Goal: Task Accomplishment & Management: Complete application form

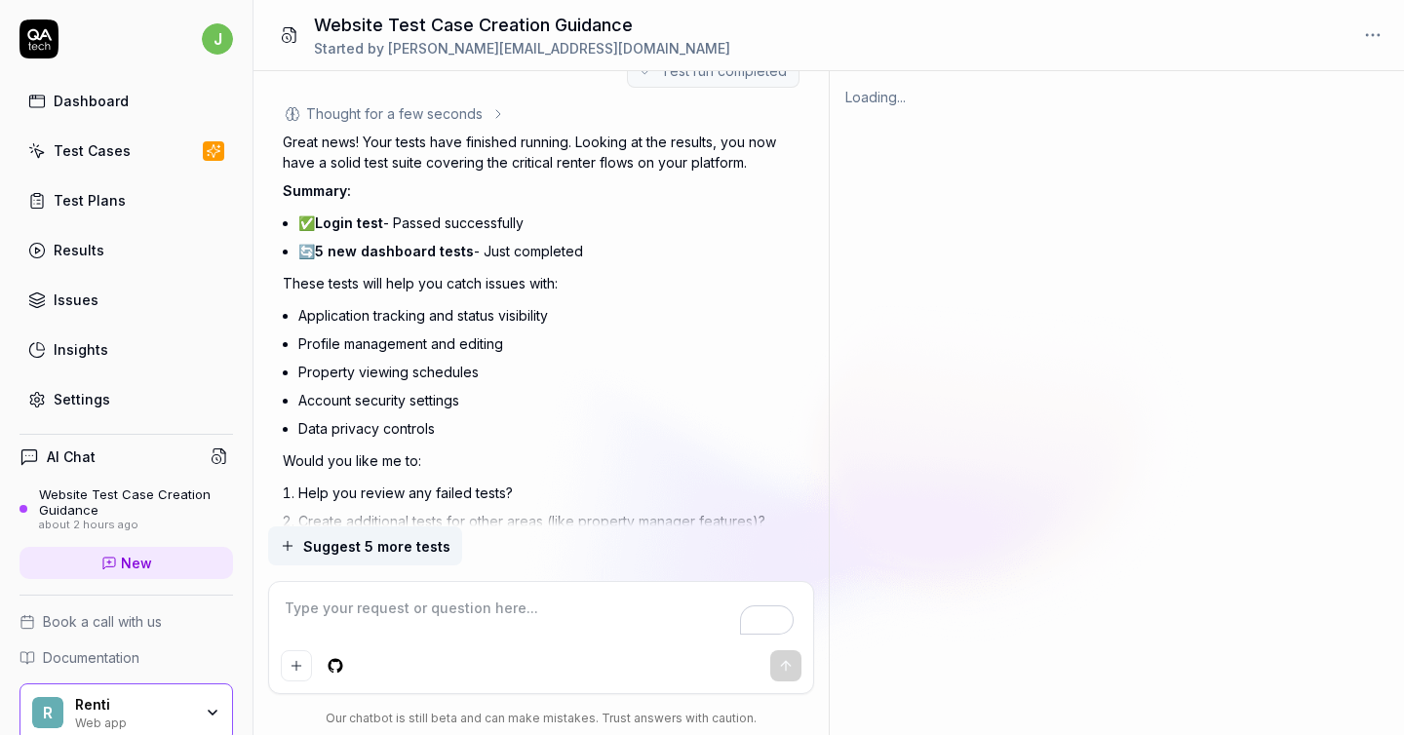
scroll to position [4825, 0]
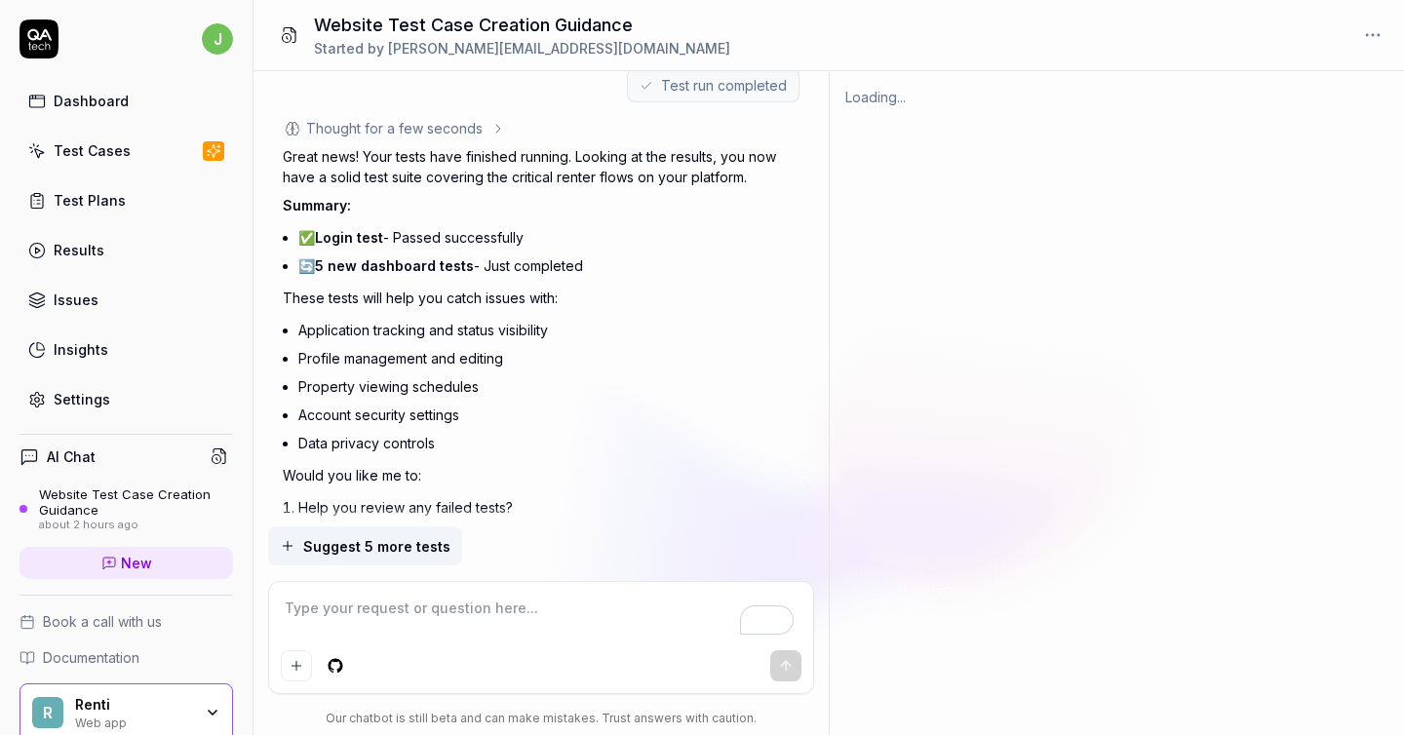
click at [351, 257] on span "5 new dashboard tests" at bounding box center [394, 265] width 159 height 17
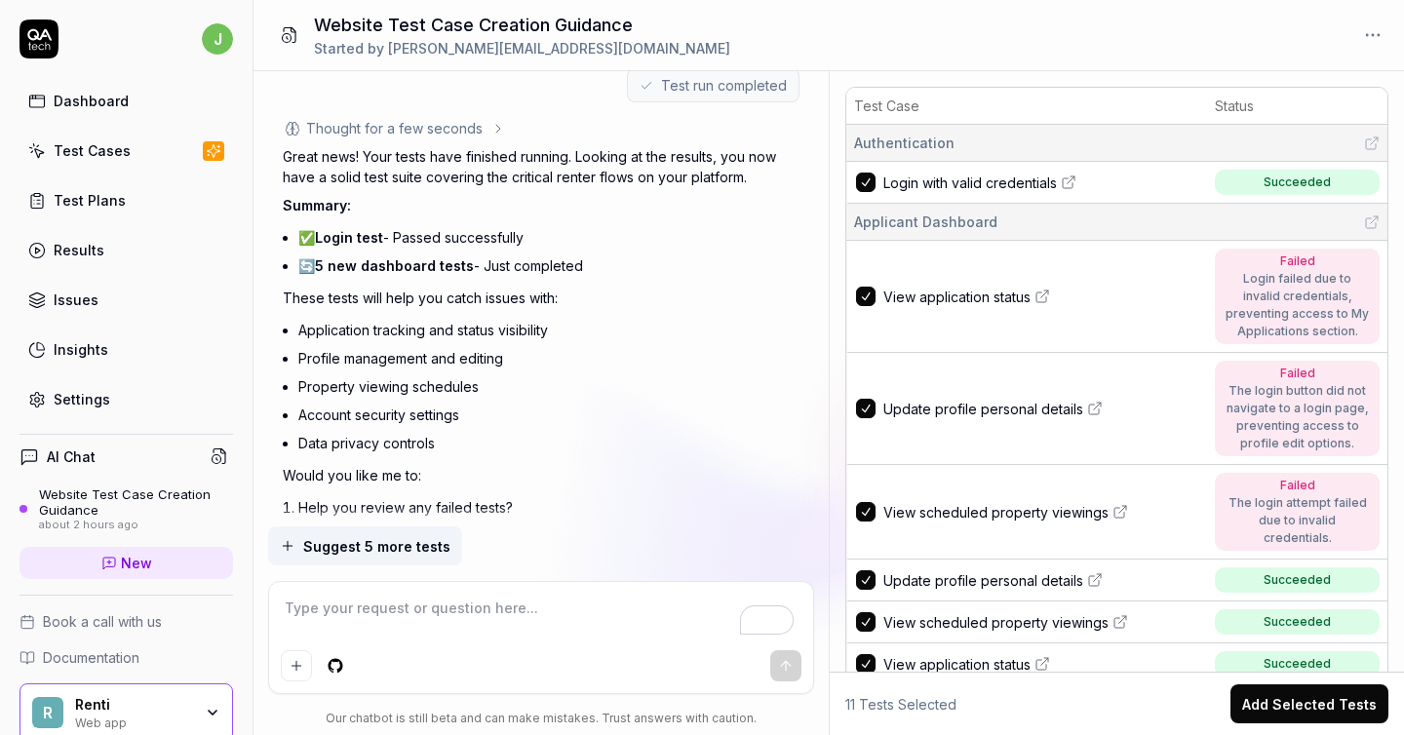
click at [1314, 304] on div "Login failed due to invalid credentials, preventing access to My Applications s…" at bounding box center [1297, 305] width 145 height 70
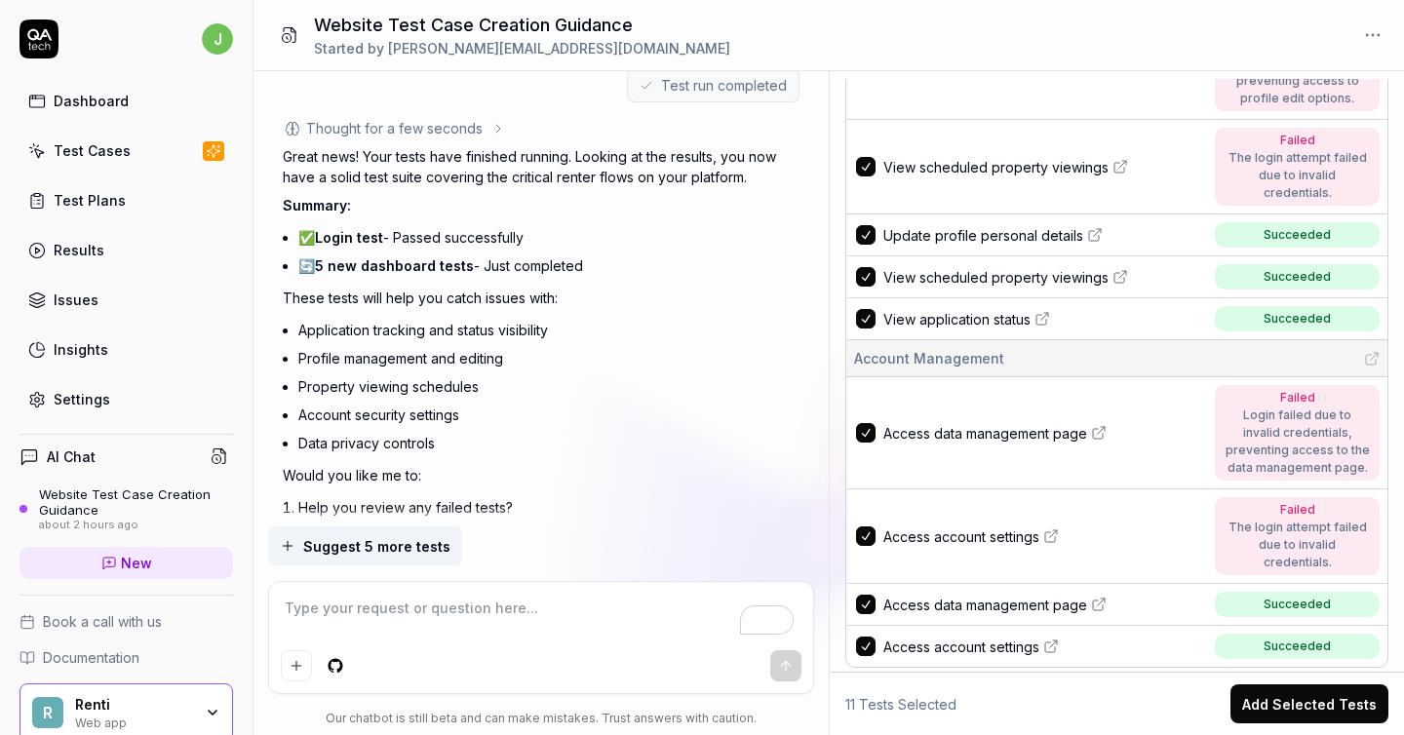
scroll to position [4874, 0]
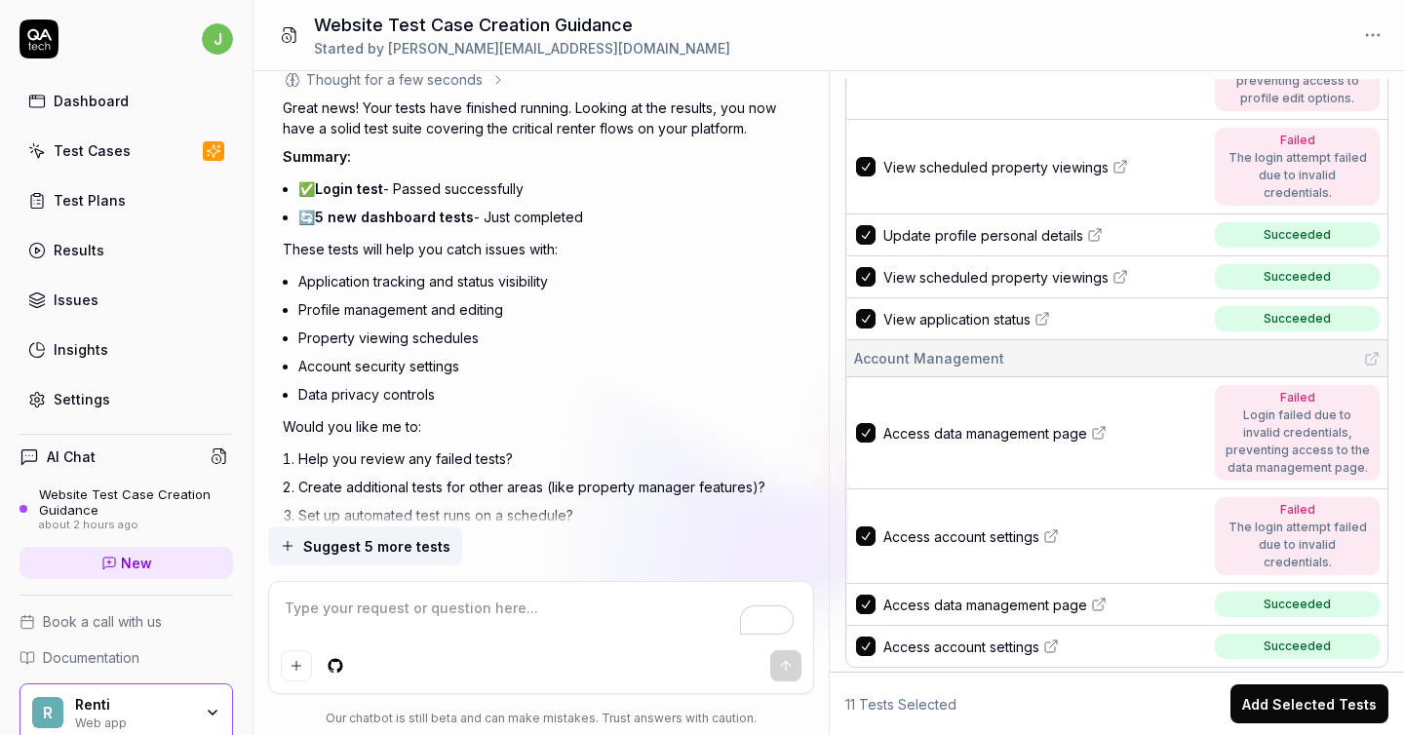
type textarea "*"
click at [496, 634] on textarea "To enrich screen reader interactions, please activate Accessibility in Grammarl…" at bounding box center [542, 618] width 522 height 49
type textarea "h"
type textarea "*"
type textarea "he"
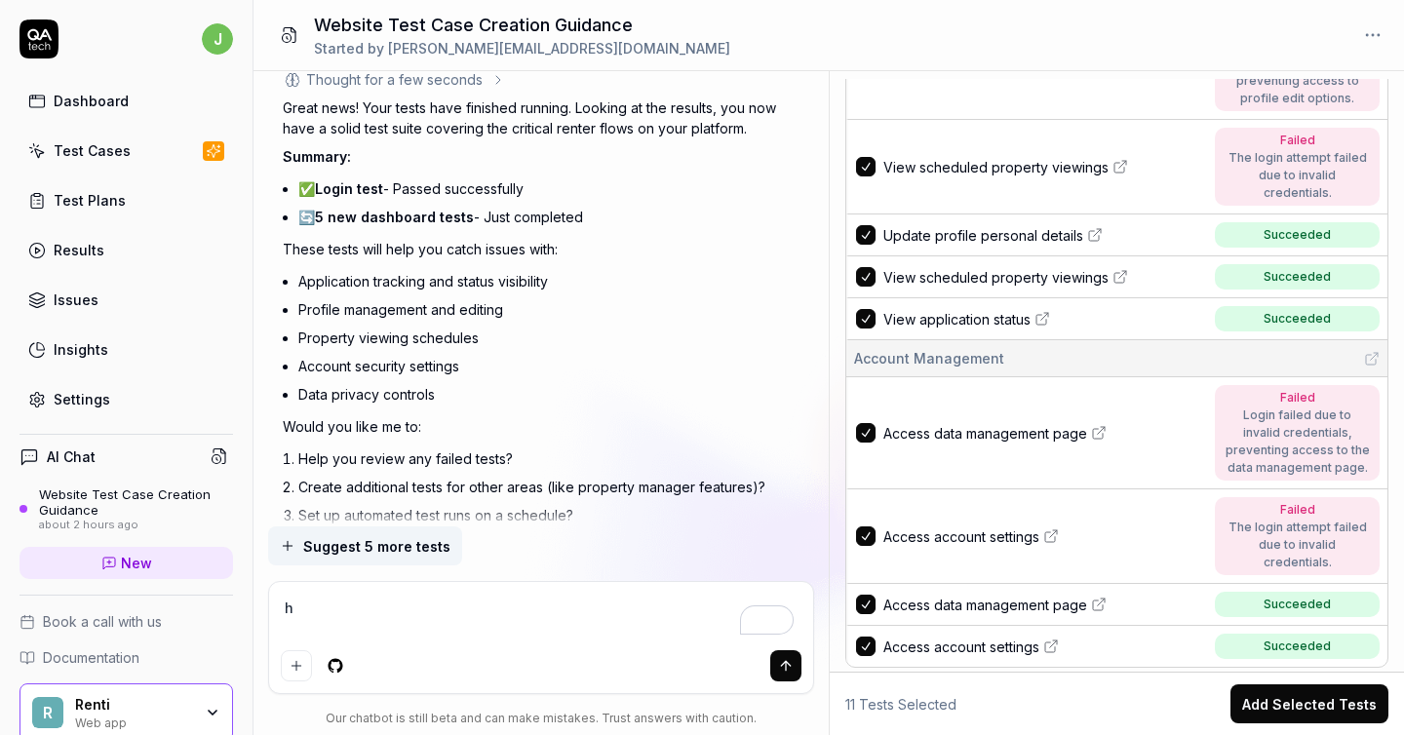
type textarea "*"
type textarea "hel"
type textarea "*"
type textarea "help"
type textarea "*"
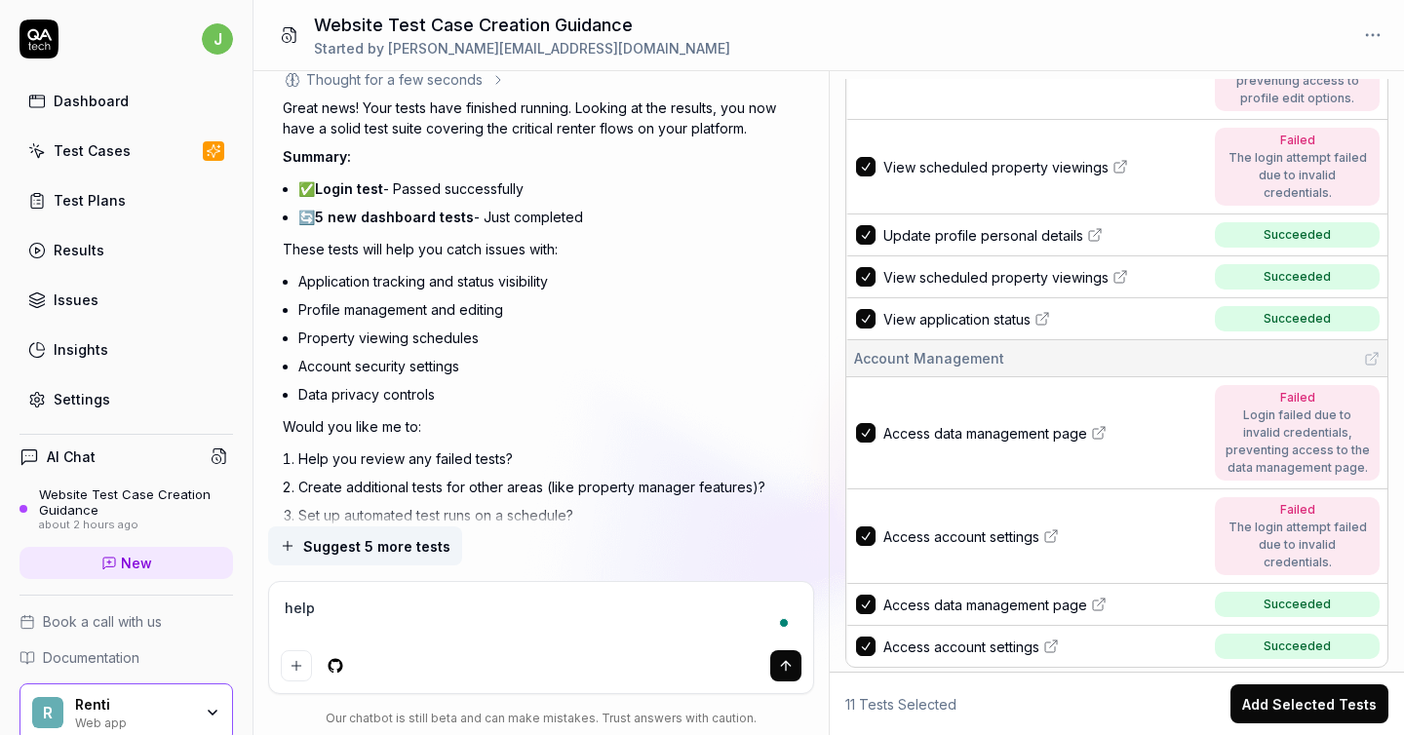
type textarea "help r"
type textarea "*"
type textarea "help re"
type textarea "*"
type textarea "help rev"
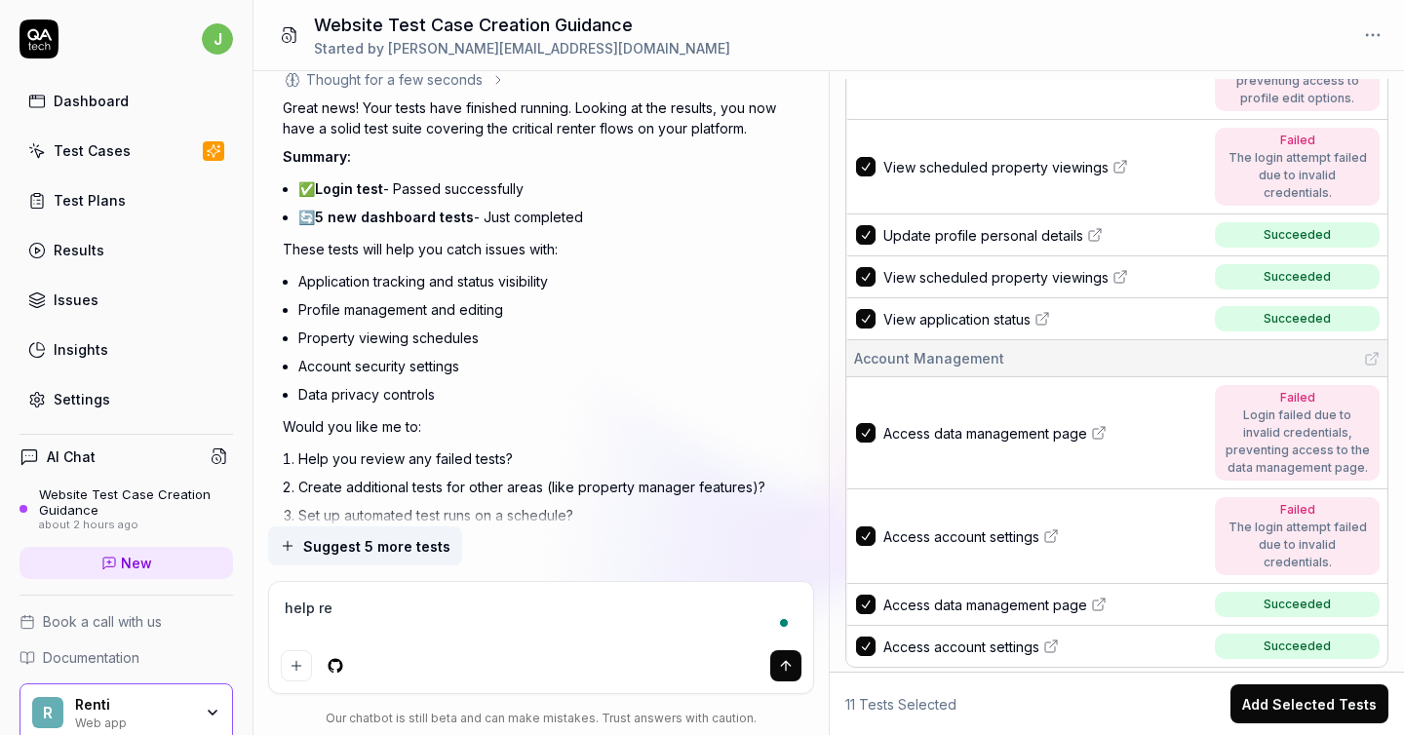
type textarea "*"
type textarea "help revi"
type textarea "*"
type textarea "help revie"
type textarea "*"
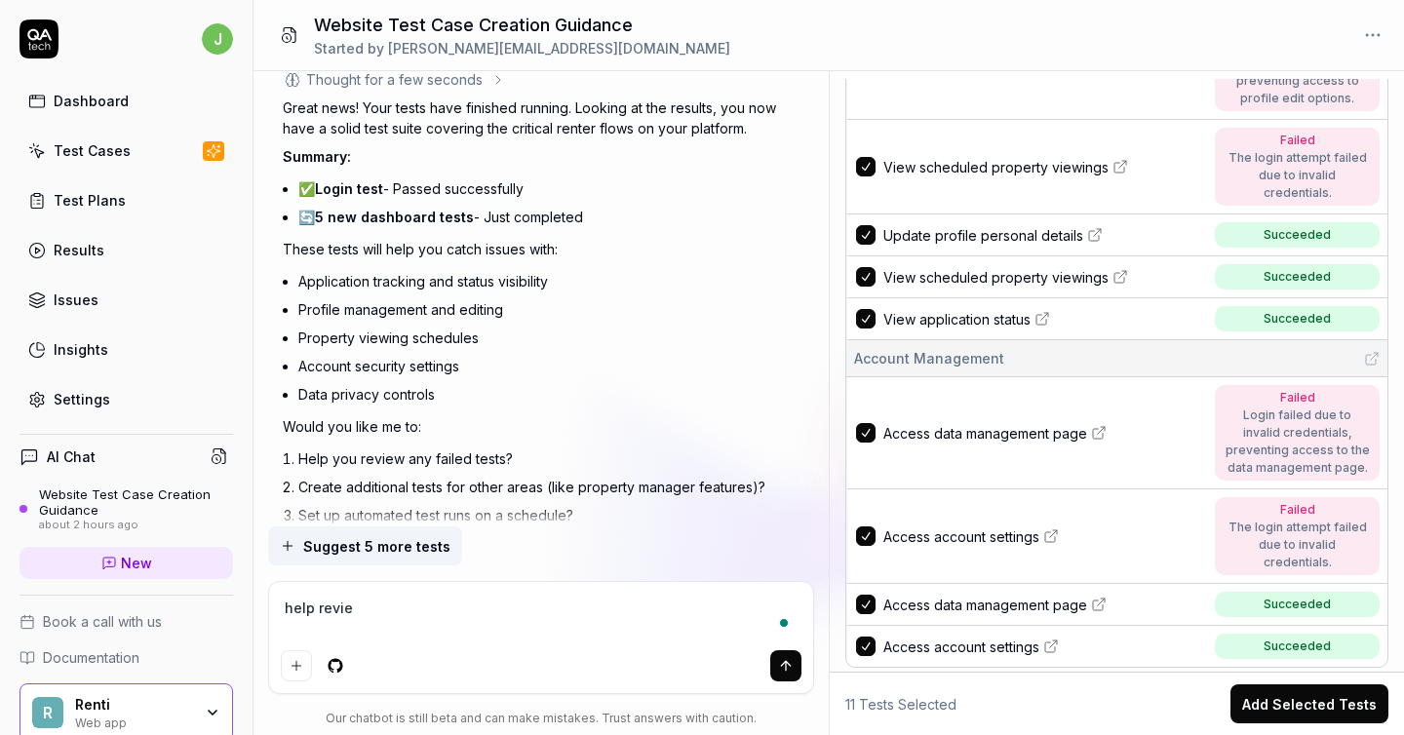
type textarea "help review"
type textarea "*"
type textarea "help review"
type textarea "*"
type textarea "help review f"
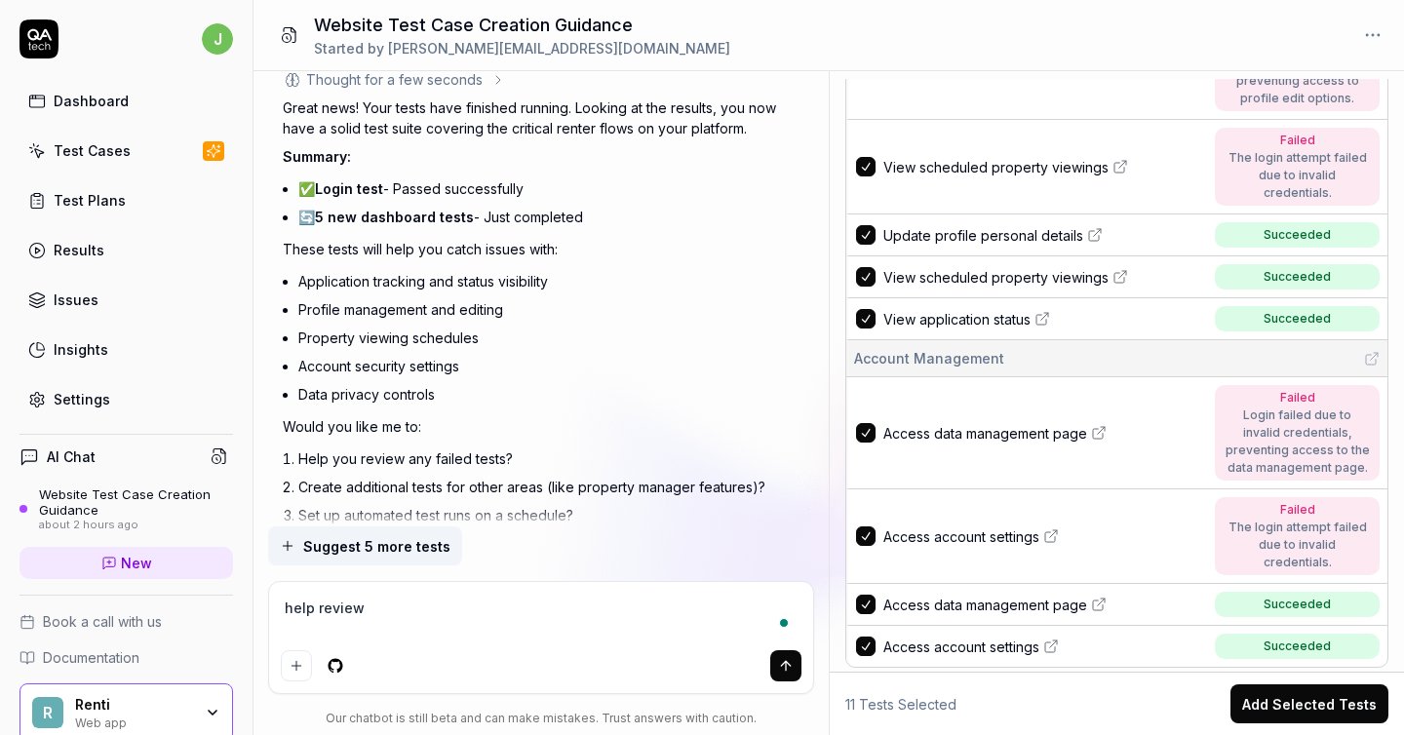
type textarea "*"
type textarea "help review fa"
type textarea "*"
type textarea "help review fai"
type textarea "*"
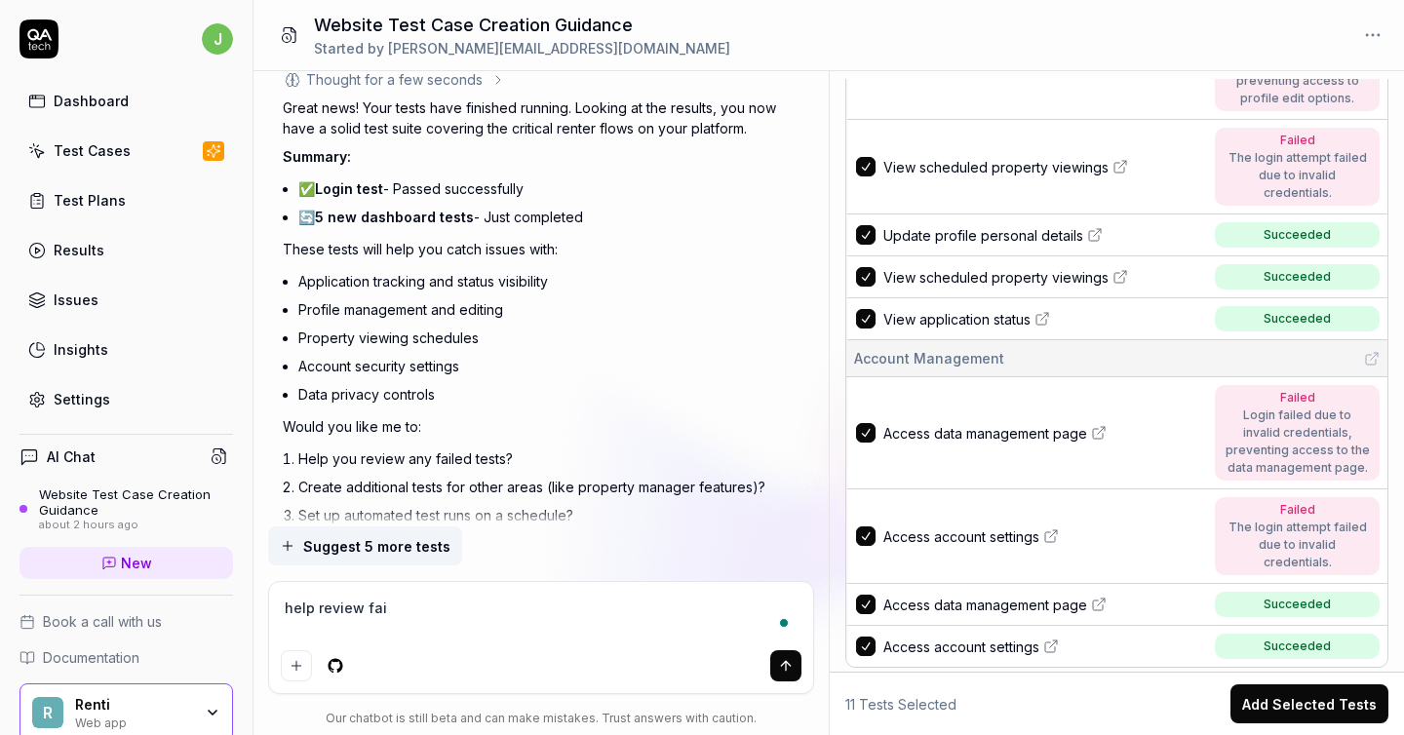
type textarea "help review fail"
type textarea "*"
type textarea "help review [PERSON_NAME]"
type textarea "*"
type textarea "help review failed"
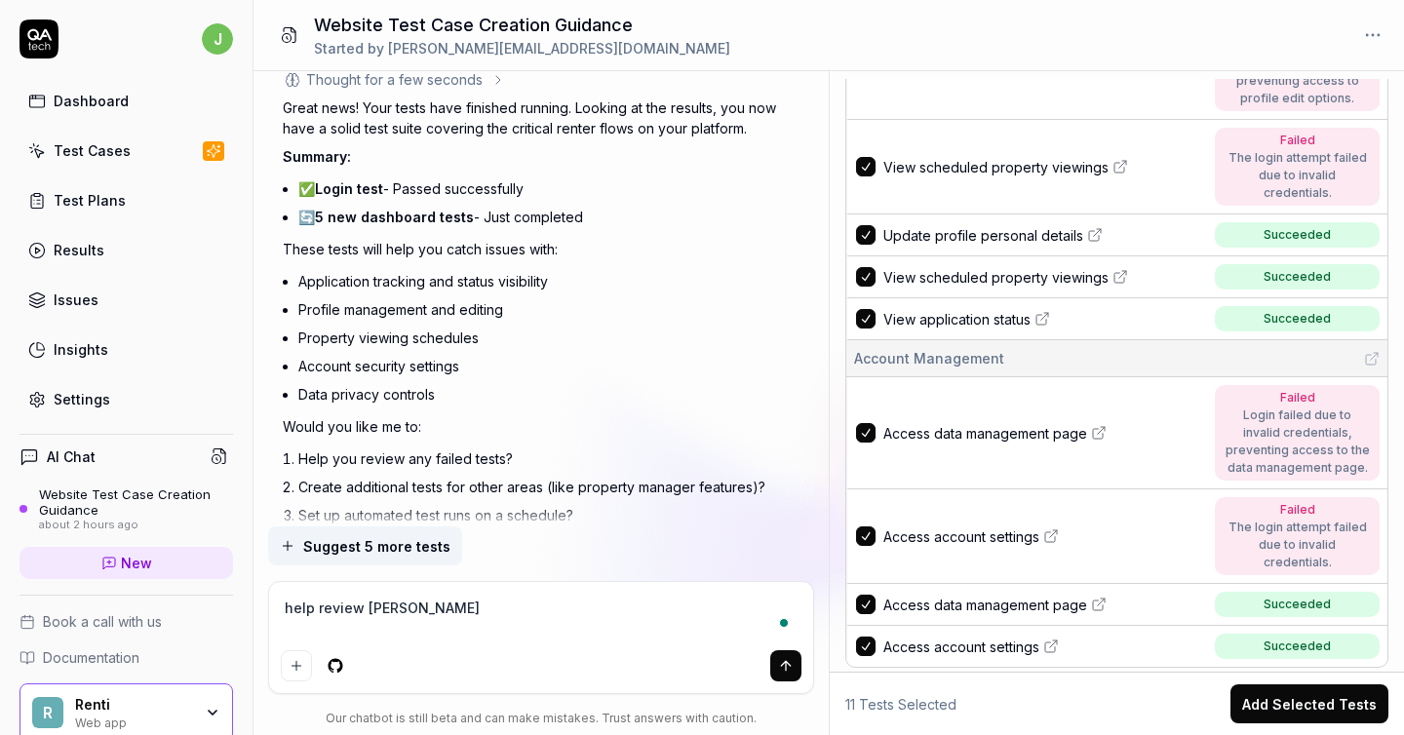
type textarea "*"
type textarea "help review failed"
type textarea "*"
type textarea "help review failed t"
type textarea "*"
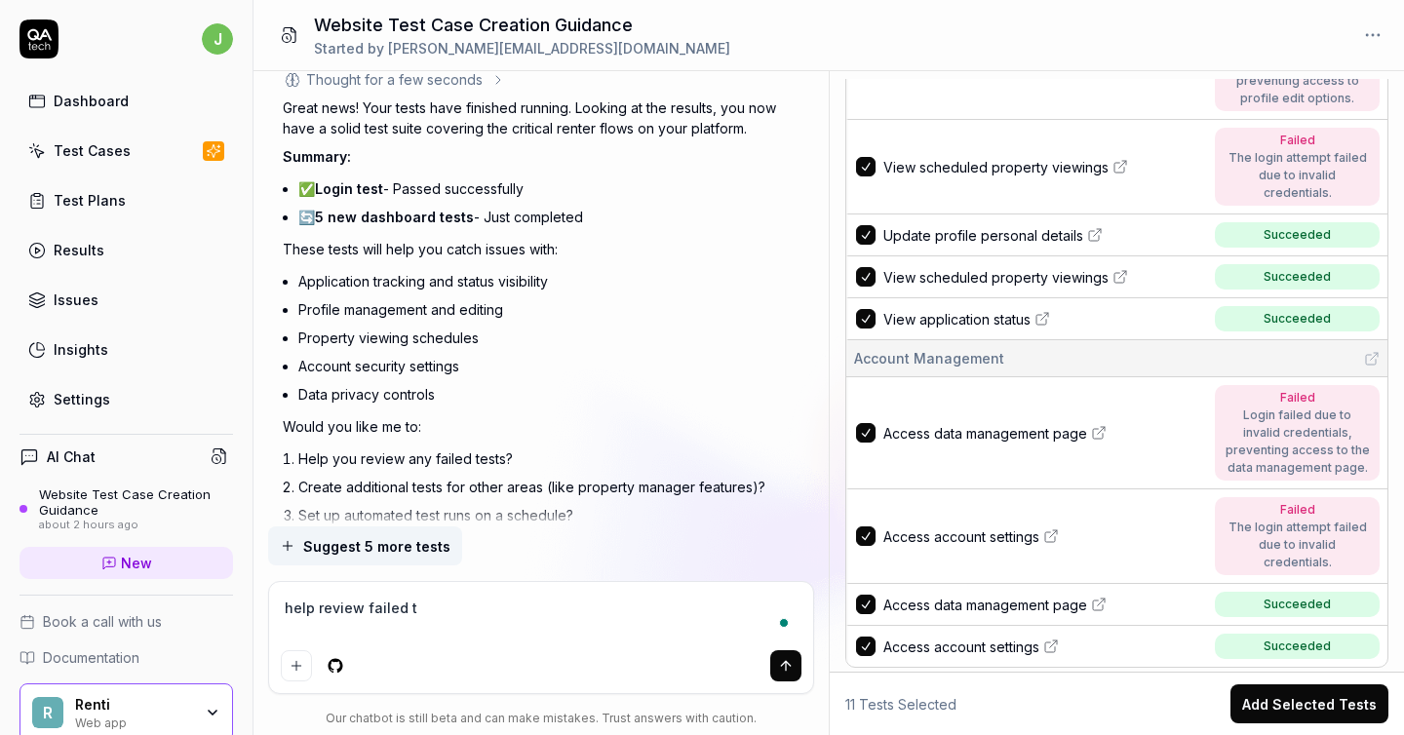
type textarea "help review failed te"
type textarea "*"
type textarea "help review failed tes"
type textarea "*"
type textarea "help review failed test"
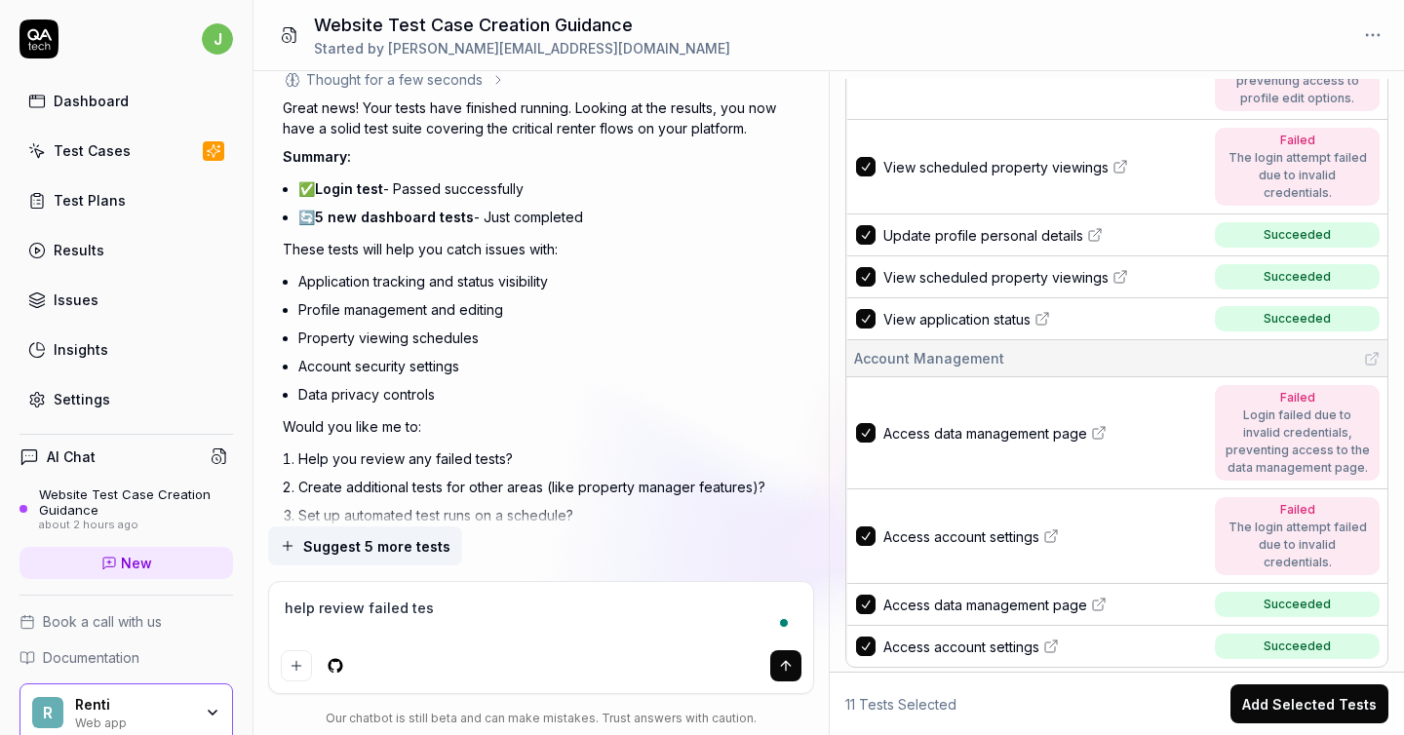
type textarea "*"
type textarea "help review failed tests"
type textarea "*"
click at [674, 484] on div "Thought for a few seconds The user got a system message that another blueprint …" at bounding box center [541, 312] width 517 height 487
click at [294, 541] on icon "Positive feedback" at bounding box center [291, 549] width 16 height 16
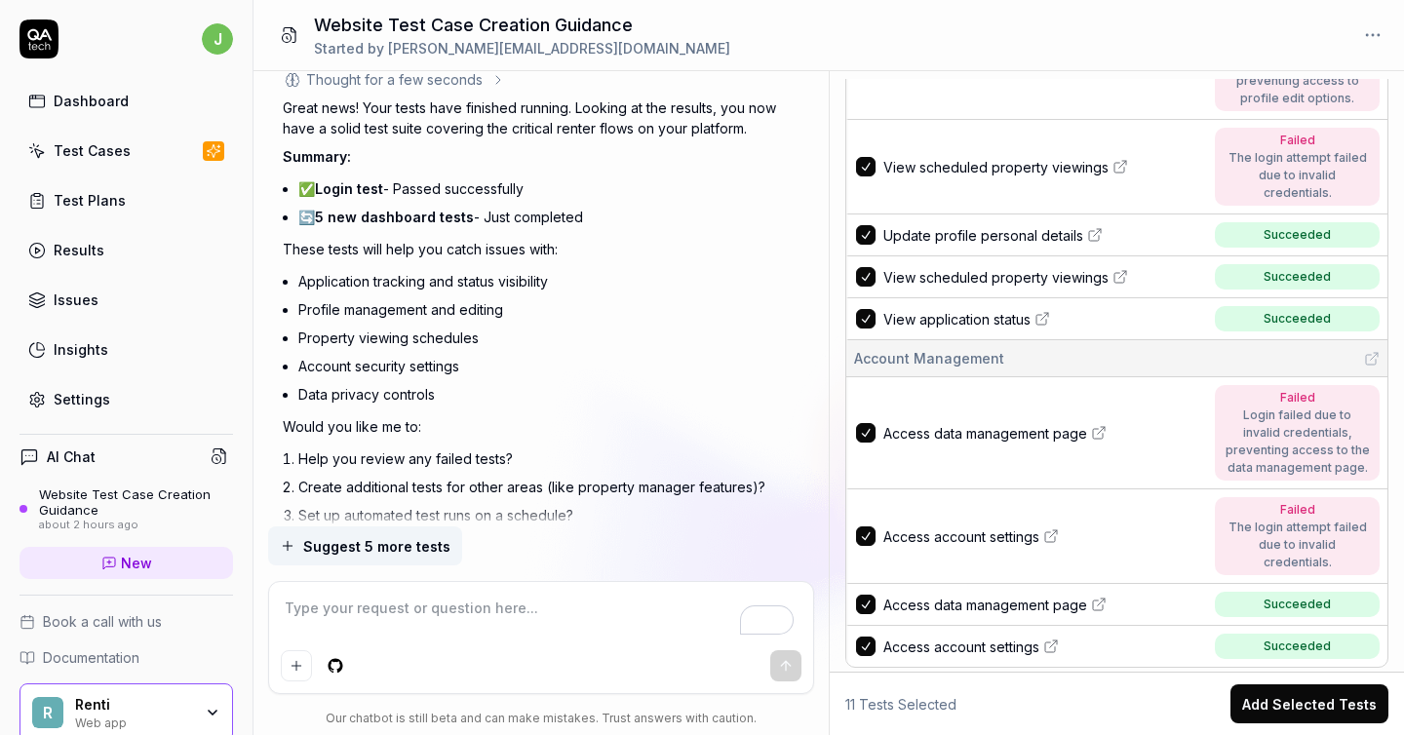
click at [288, 541] on icon "Positive feedback" at bounding box center [291, 549] width 16 height 16
click at [311, 541] on icon "Negative feedback" at bounding box center [318, 549] width 16 height 16
click at [289, 541] on icon "Positive feedback" at bounding box center [291, 549] width 16 height 16
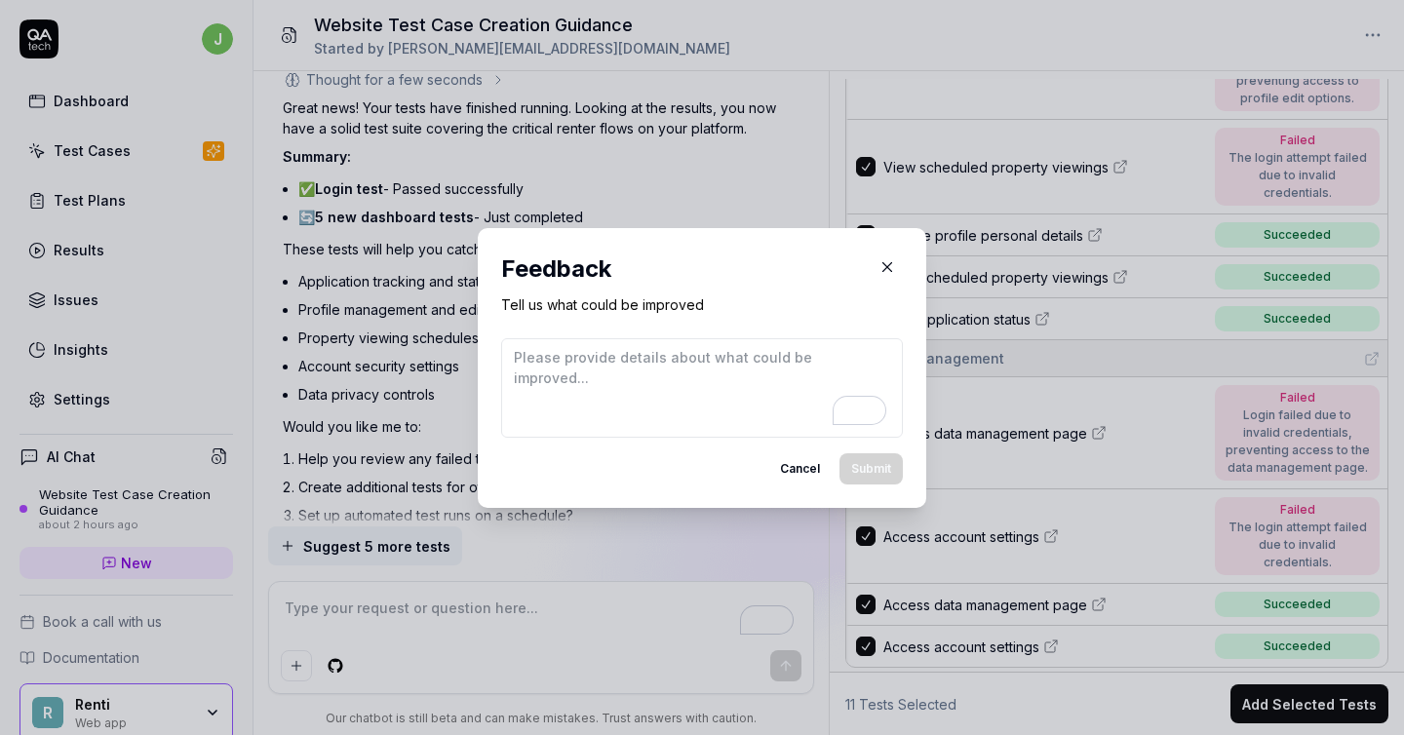
click at [885, 266] on icon "button" at bounding box center [887, 267] width 18 height 18
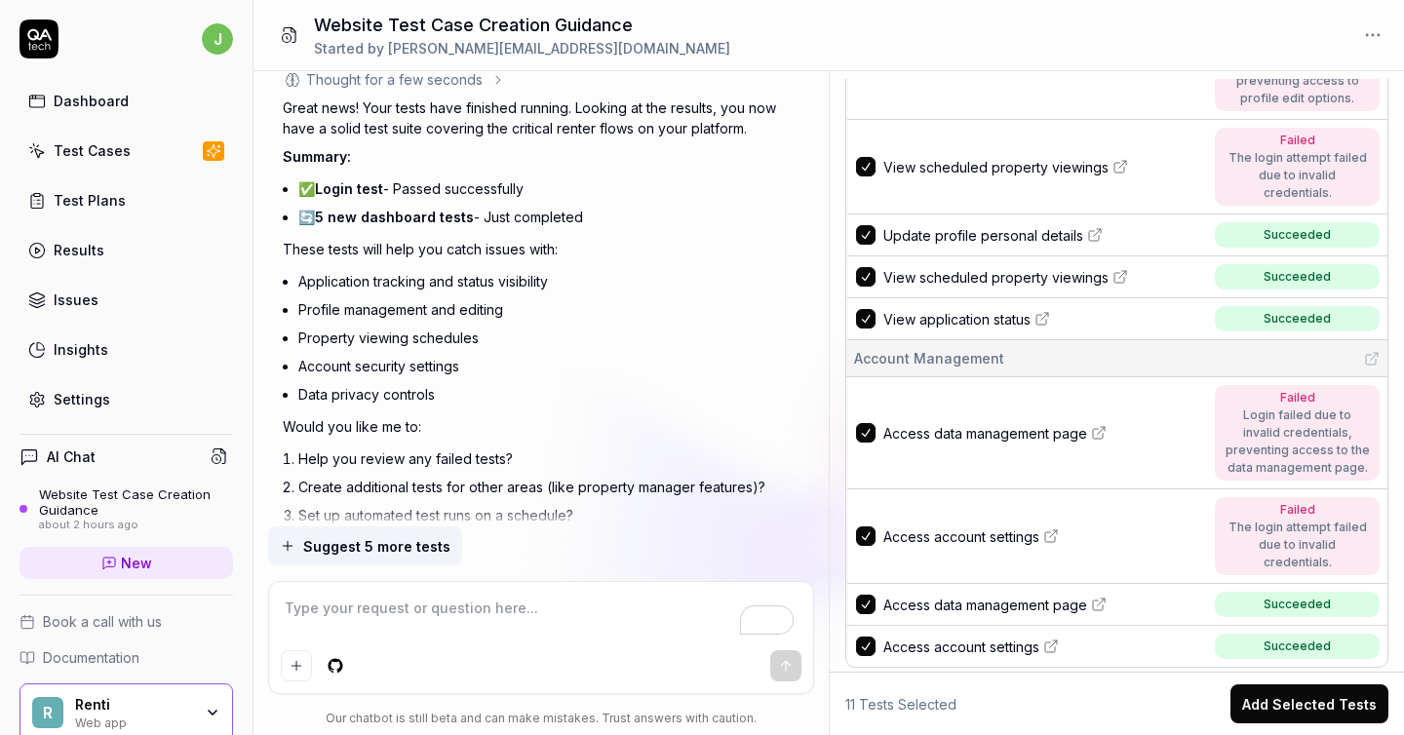
click at [456, 634] on textarea "To enrich screen reader interactions, please activate Accessibility in Grammarl…" at bounding box center [542, 618] width 522 height 49
type textarea "*"
type textarea "R"
type textarea "*"
type textarea "Re"
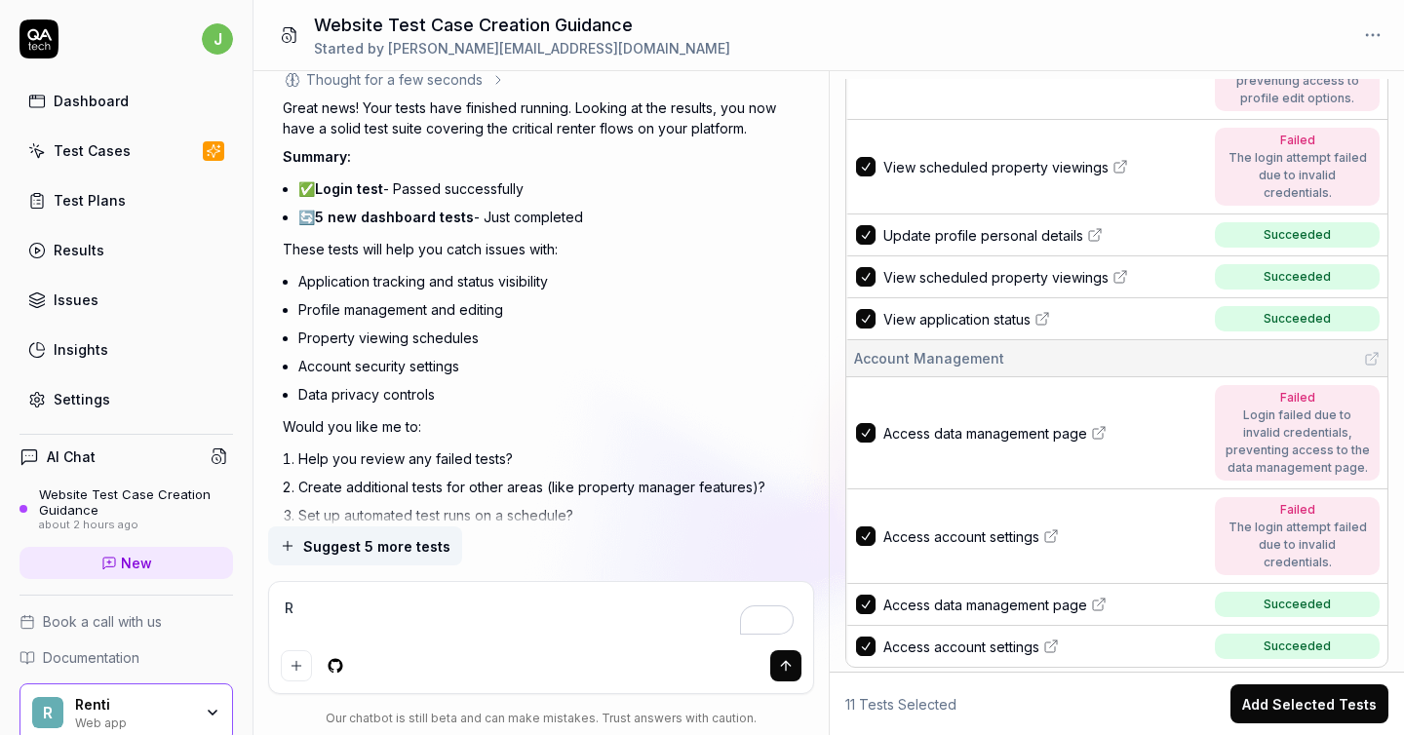
type textarea "*"
type textarea "Rev"
type textarea "*"
type textarea "Revi"
type textarea "*"
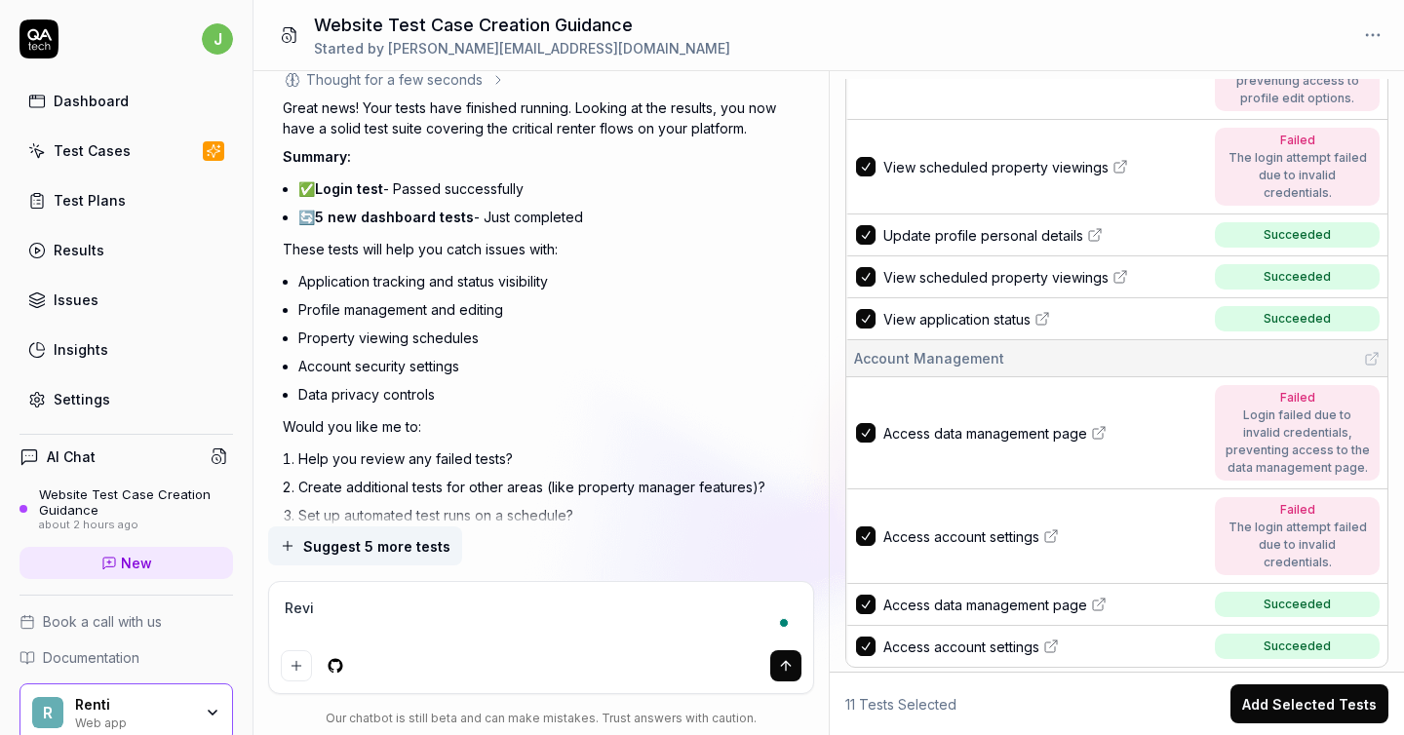
type textarea "Revie"
type textarea "*"
type textarea "Review"
type textarea "*"
type textarea "Revieww"
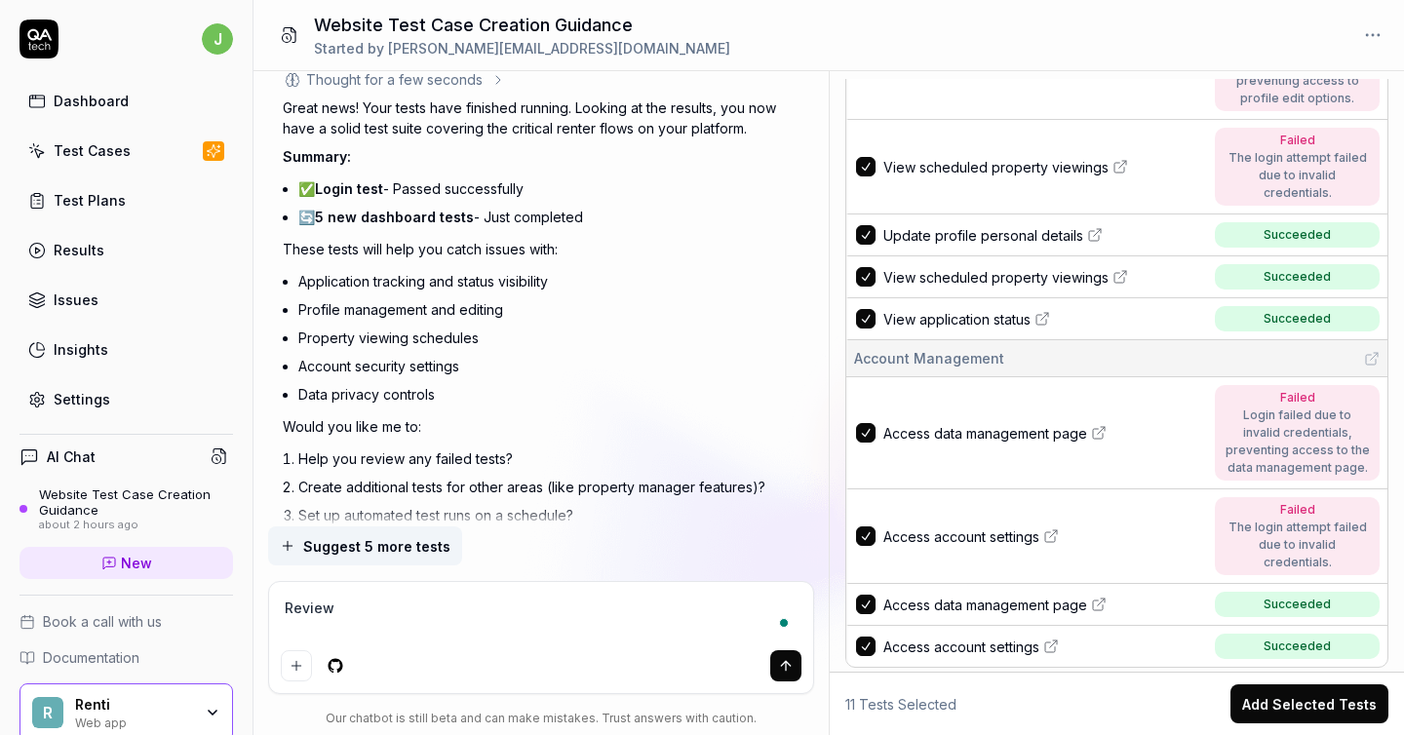
type textarea "*"
type textarea "Revieww"
type textarea "*"
type textarea "Revieww f"
type textarea "*"
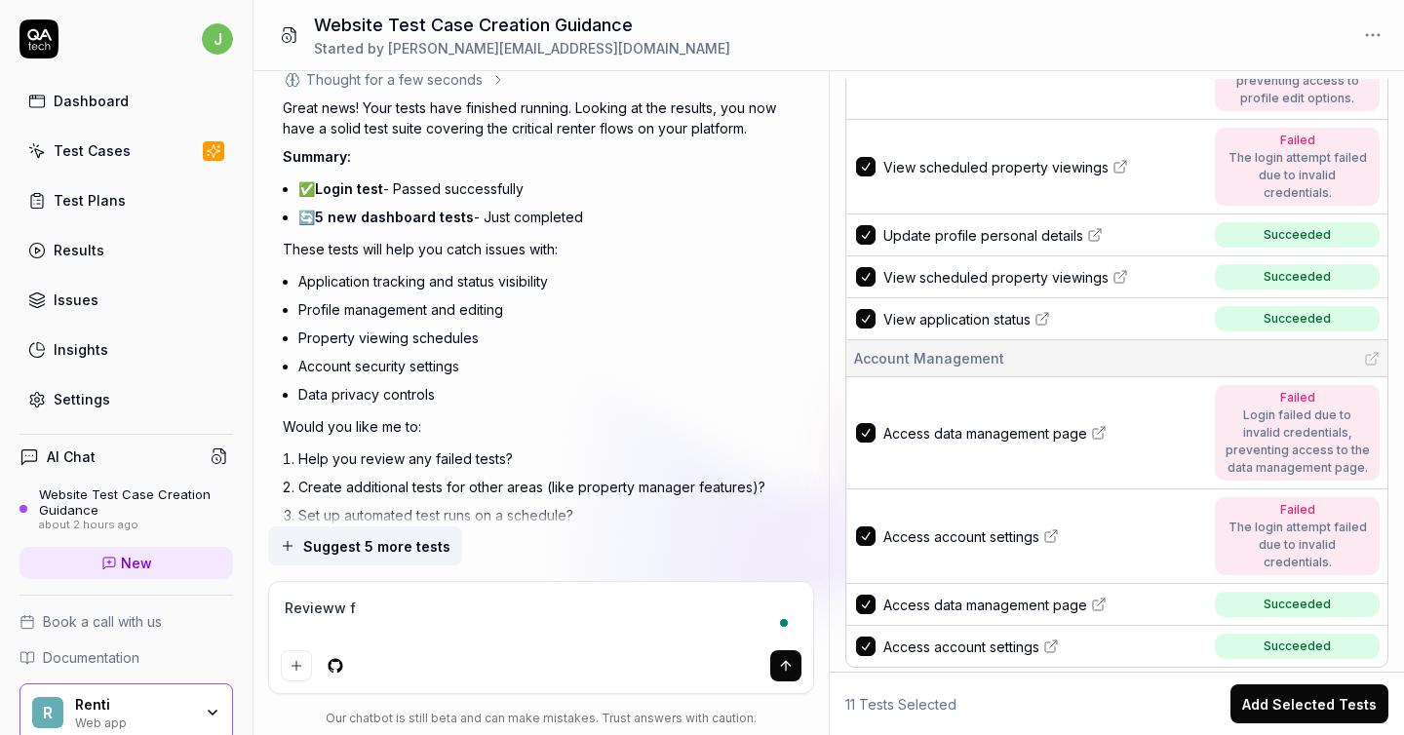
type textarea "Revieww fa"
type textarea "*"
type textarea "Revieww fai"
type textarea "*"
type textarea "Revieww fail"
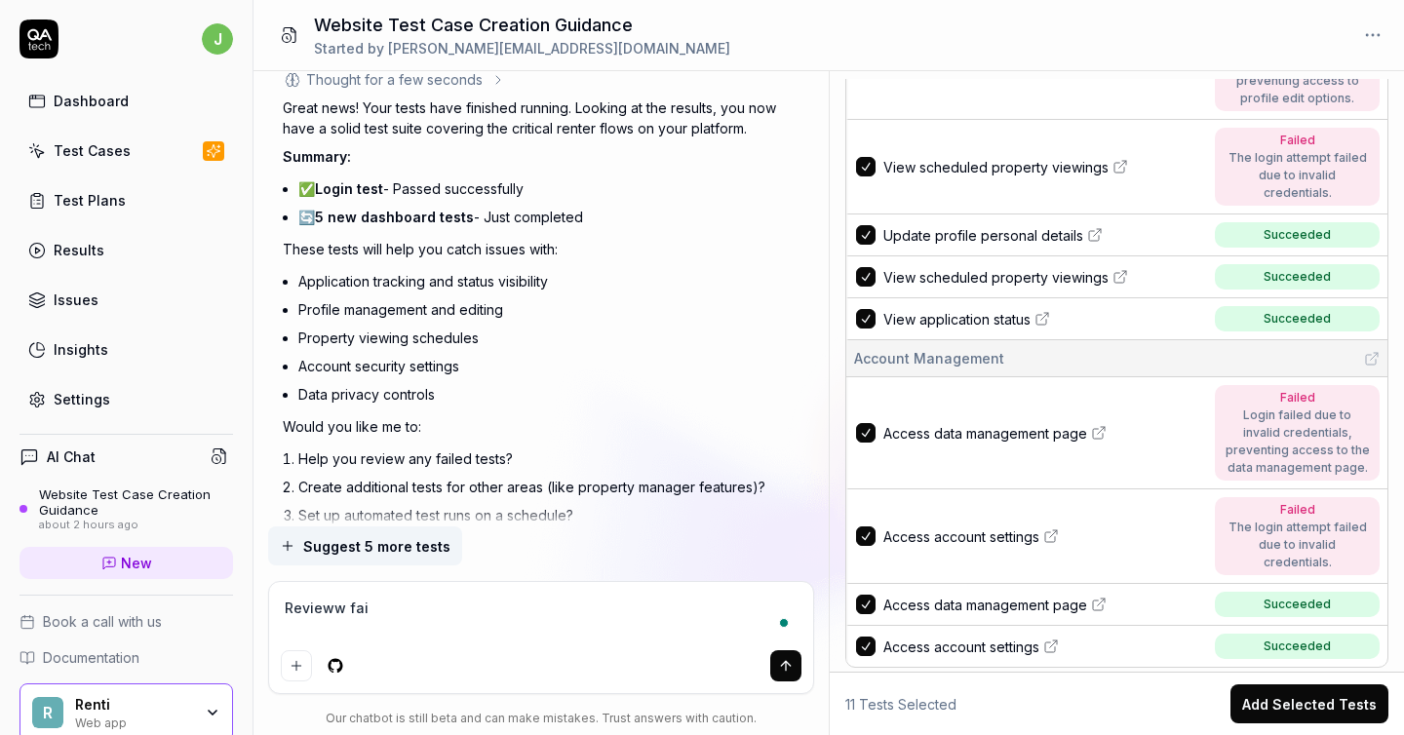
type textarea "*"
type textarea "Revieww [PERSON_NAME]"
type textarea "*"
type textarea "Revieww failed"
type textarea "*"
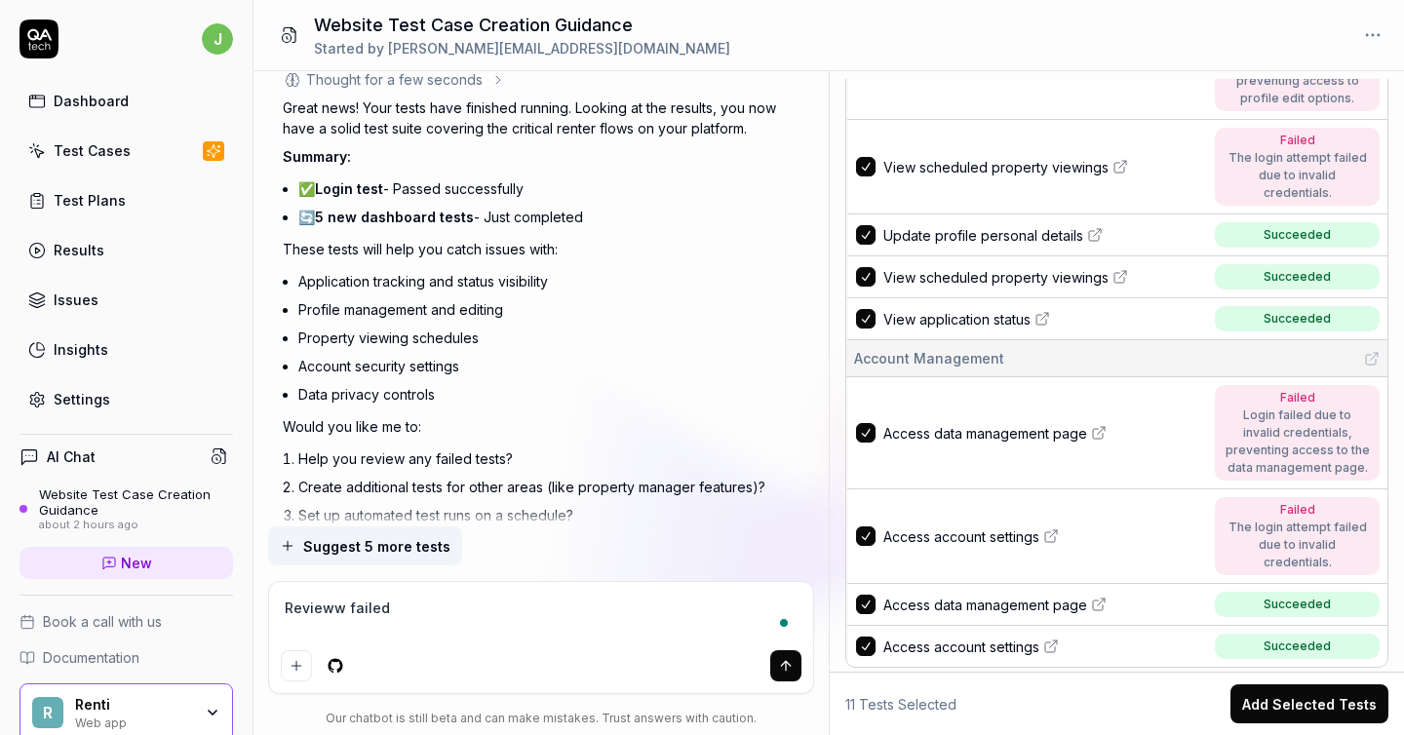
type textarea "Revieww failed"
type textarea "*"
type textarea "Revieww failed t"
type textarea "*"
type textarea "Revieww failed te"
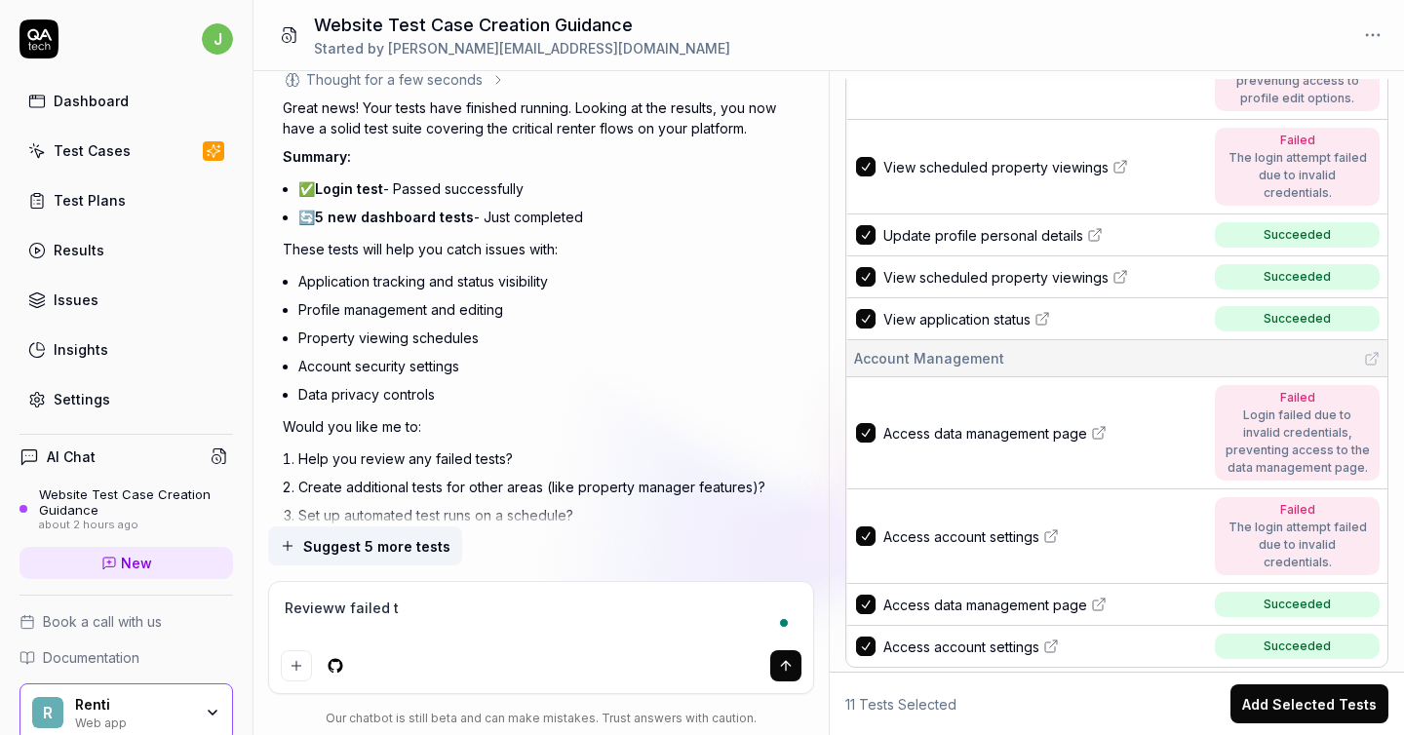
type textarea "*"
type textarea "Revieww failed tes"
type textarea "*"
type textarea "Revieww failed test"
type textarea "*"
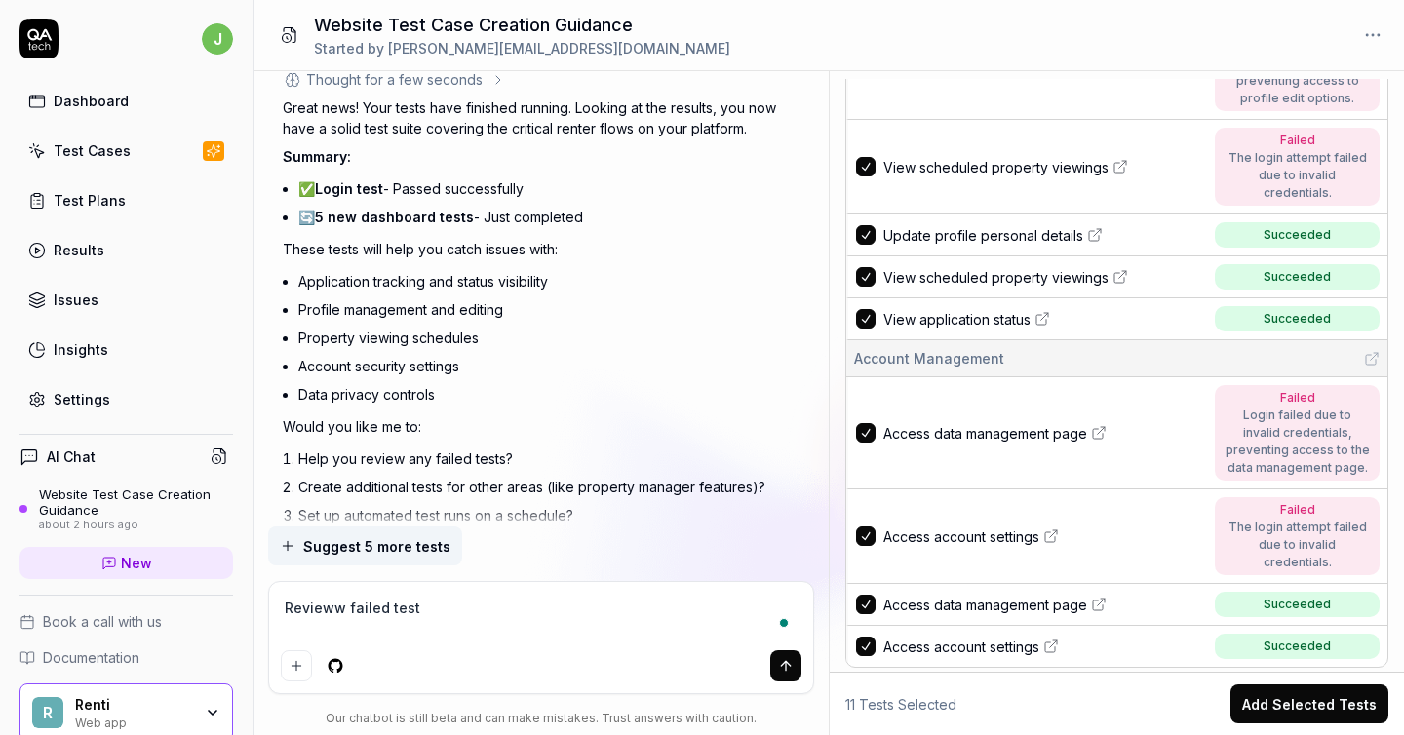
type textarea "Revieww failed tests"
type textarea "*"
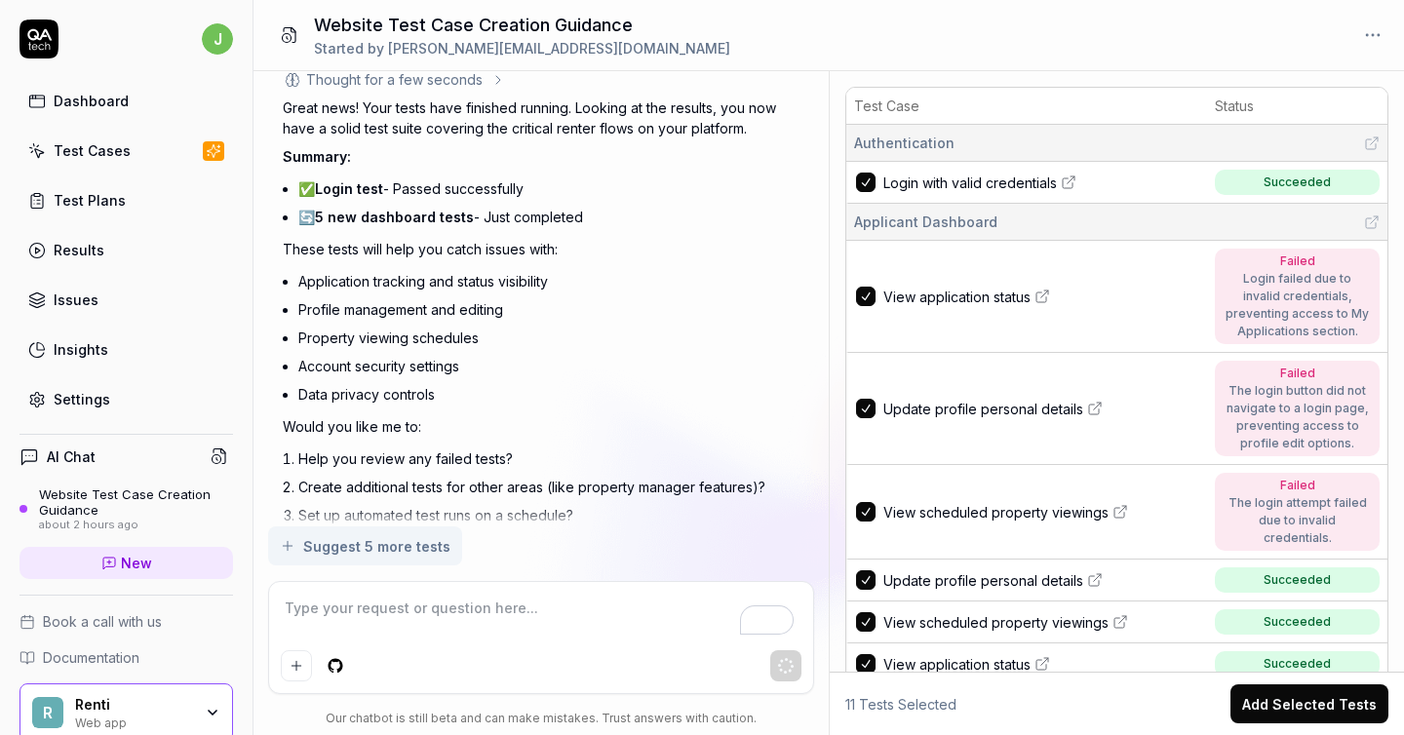
scroll to position [345, 0]
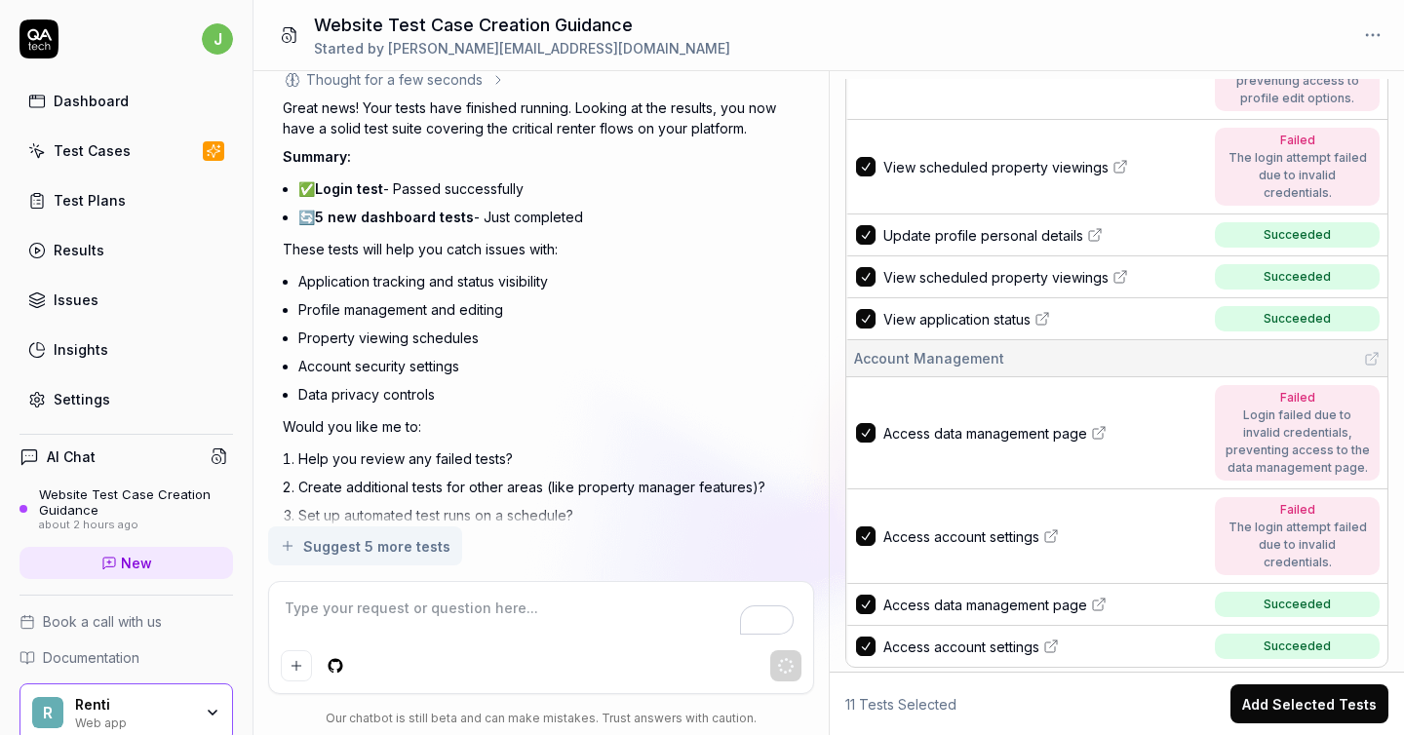
click at [1359, 714] on button "Add Selected Tests" at bounding box center [1309, 703] width 158 height 39
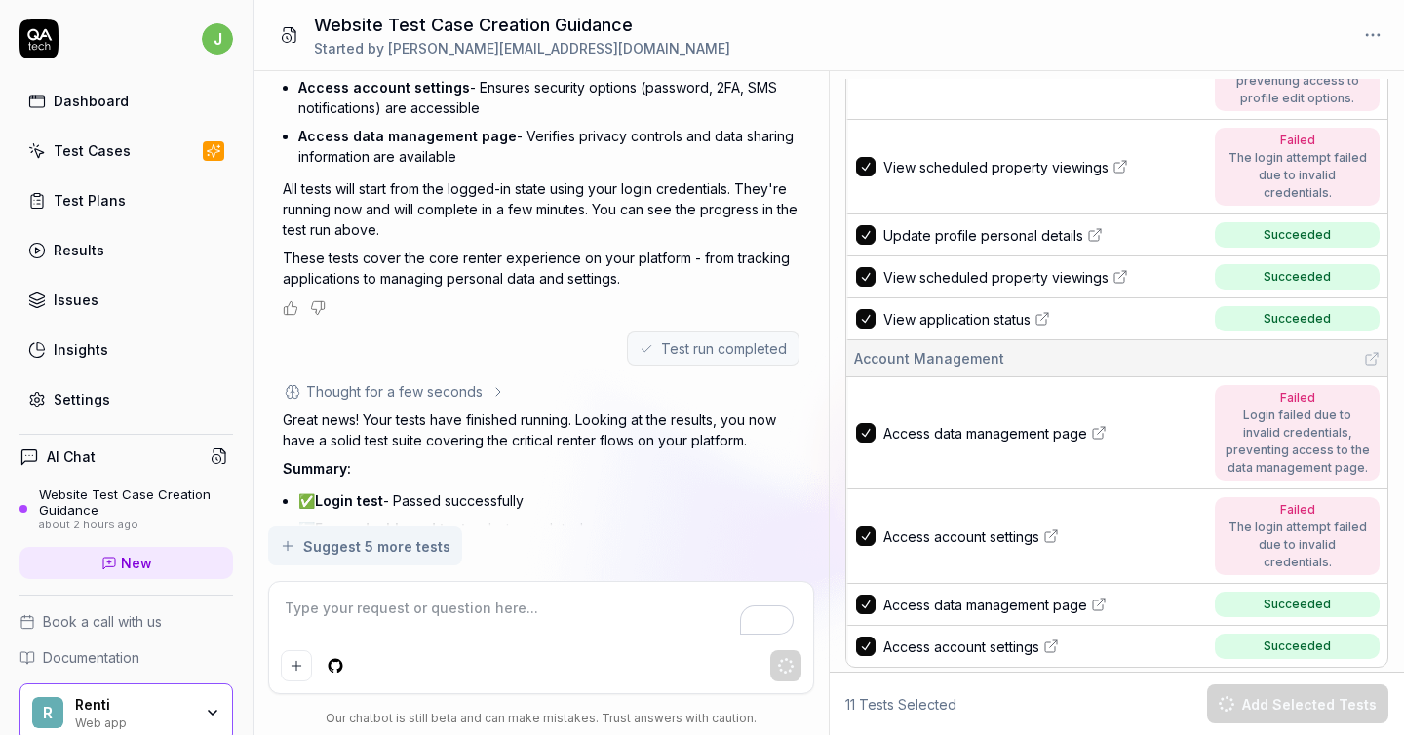
scroll to position [4874, 0]
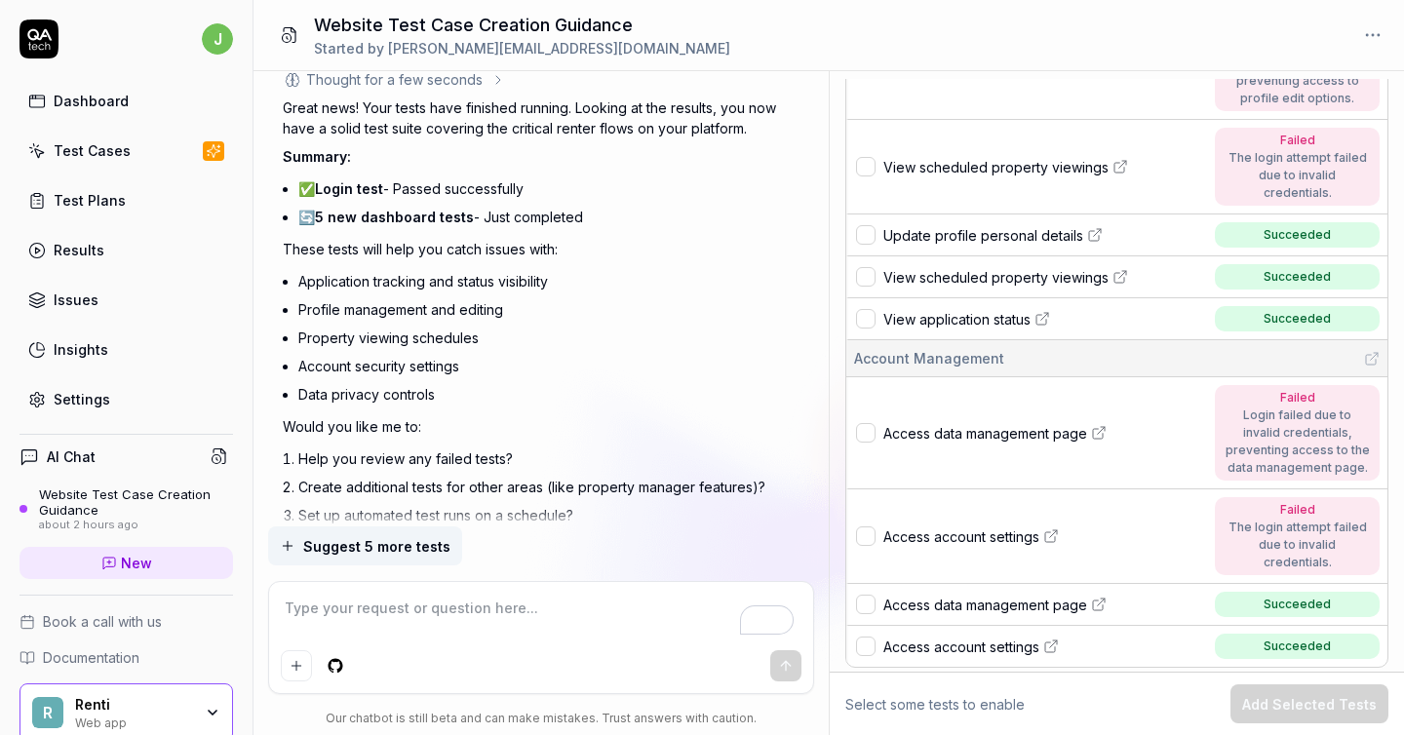
click at [105, 201] on div "Test Plans" at bounding box center [90, 200] width 72 height 20
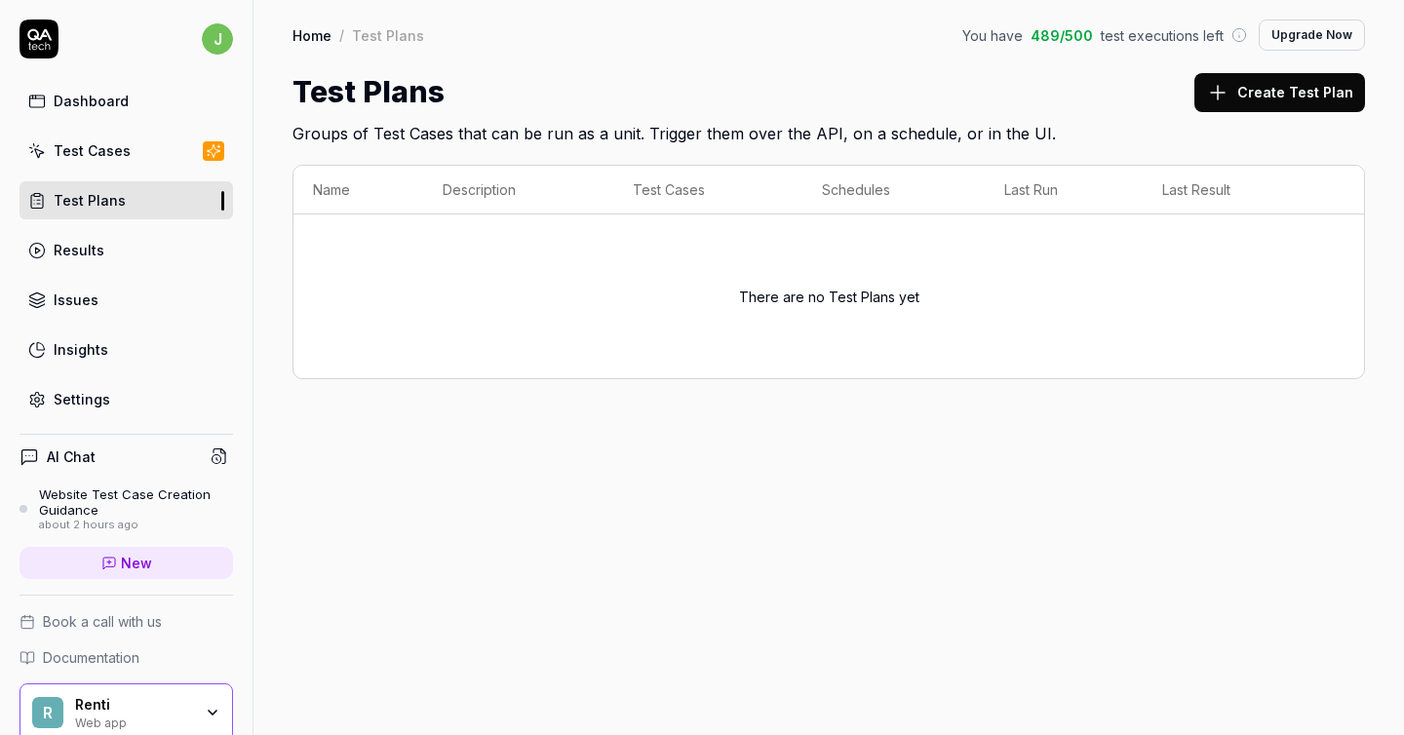
click at [104, 152] on div "Test Cases" at bounding box center [92, 150] width 77 height 20
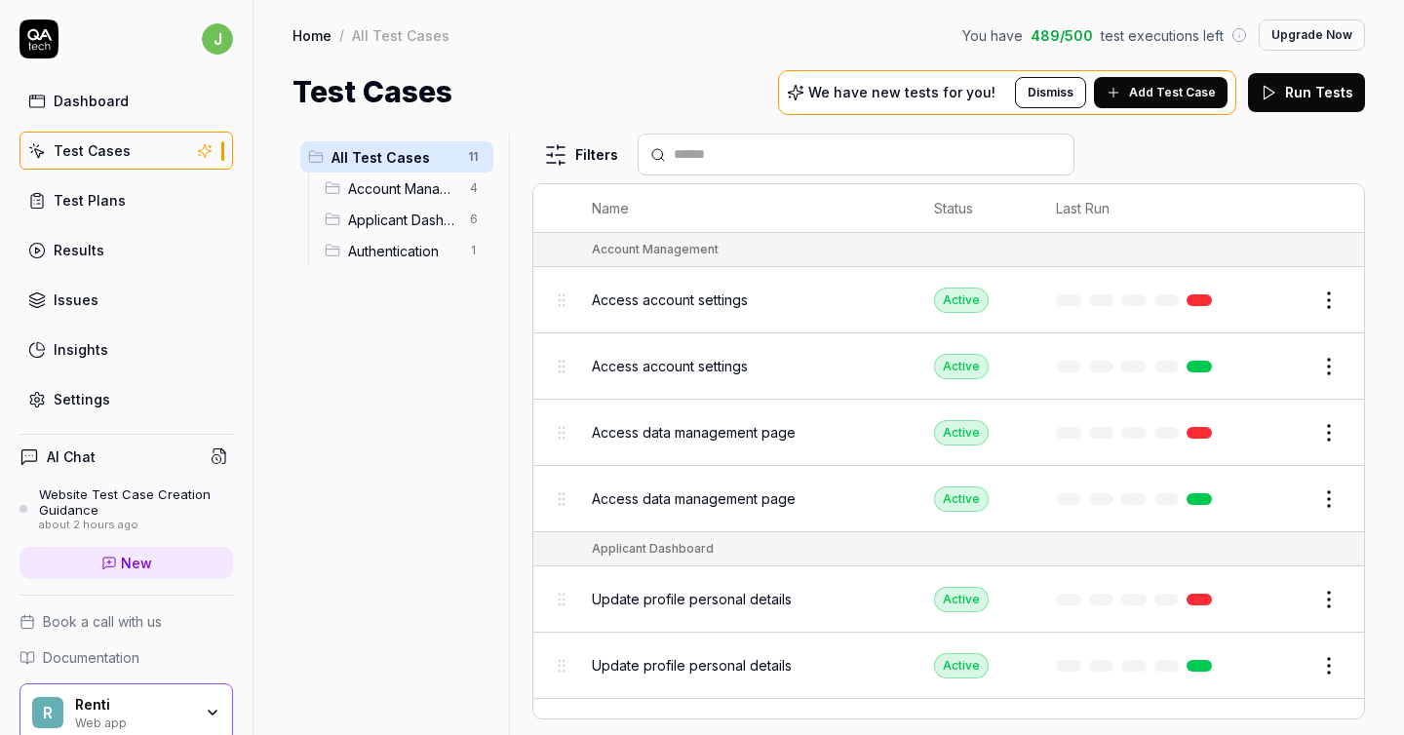
click at [1148, 95] on span "Add Test Case" at bounding box center [1172, 93] width 87 height 18
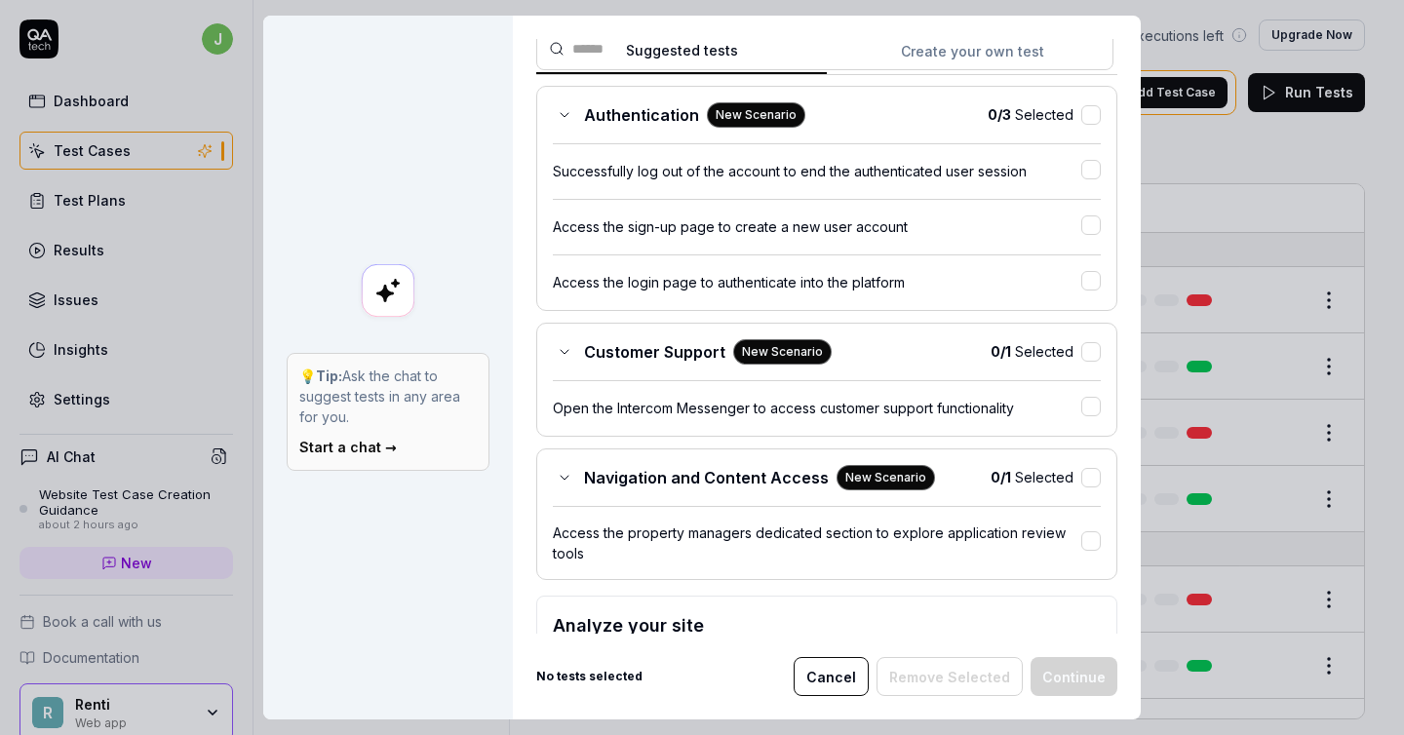
scroll to position [200, 0]
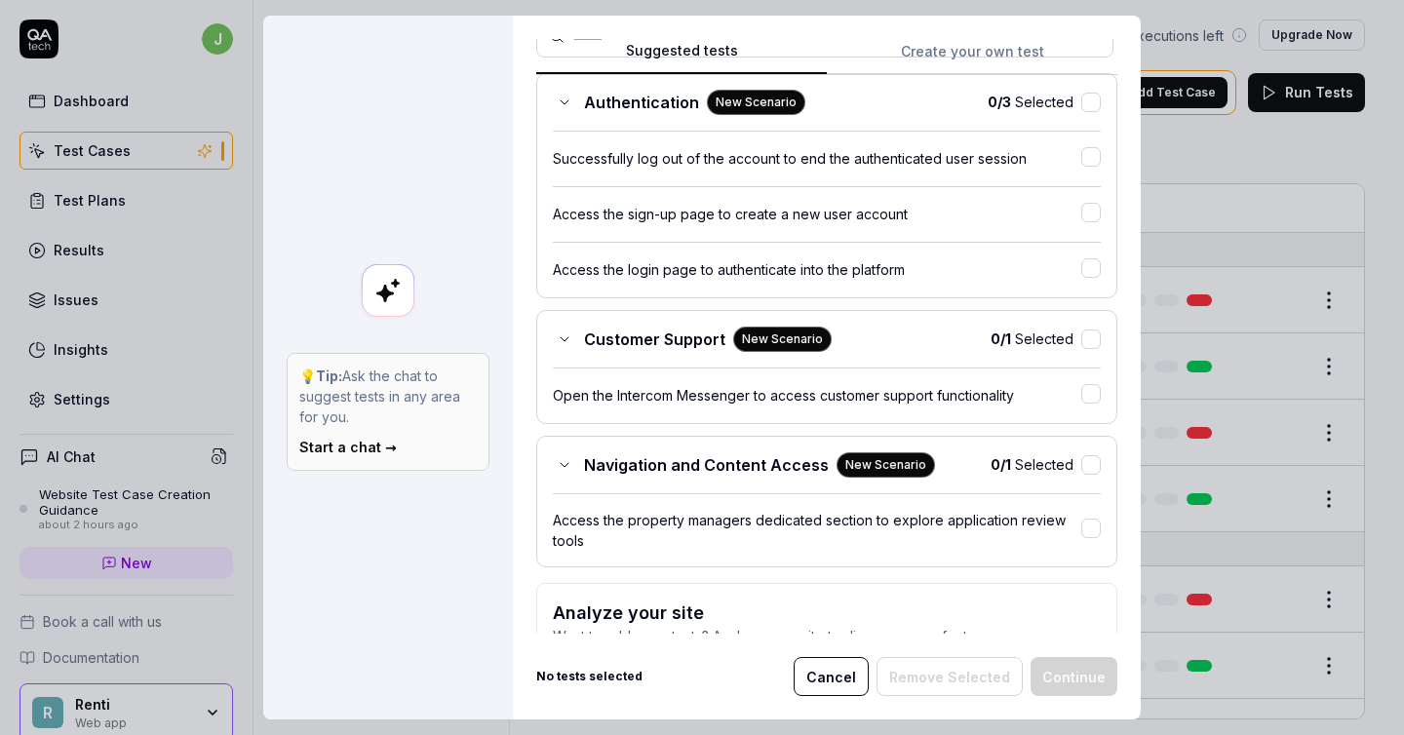
click at [889, 388] on div "Open the Intercom Messenger to access customer support functionality" at bounding box center [817, 395] width 528 height 20
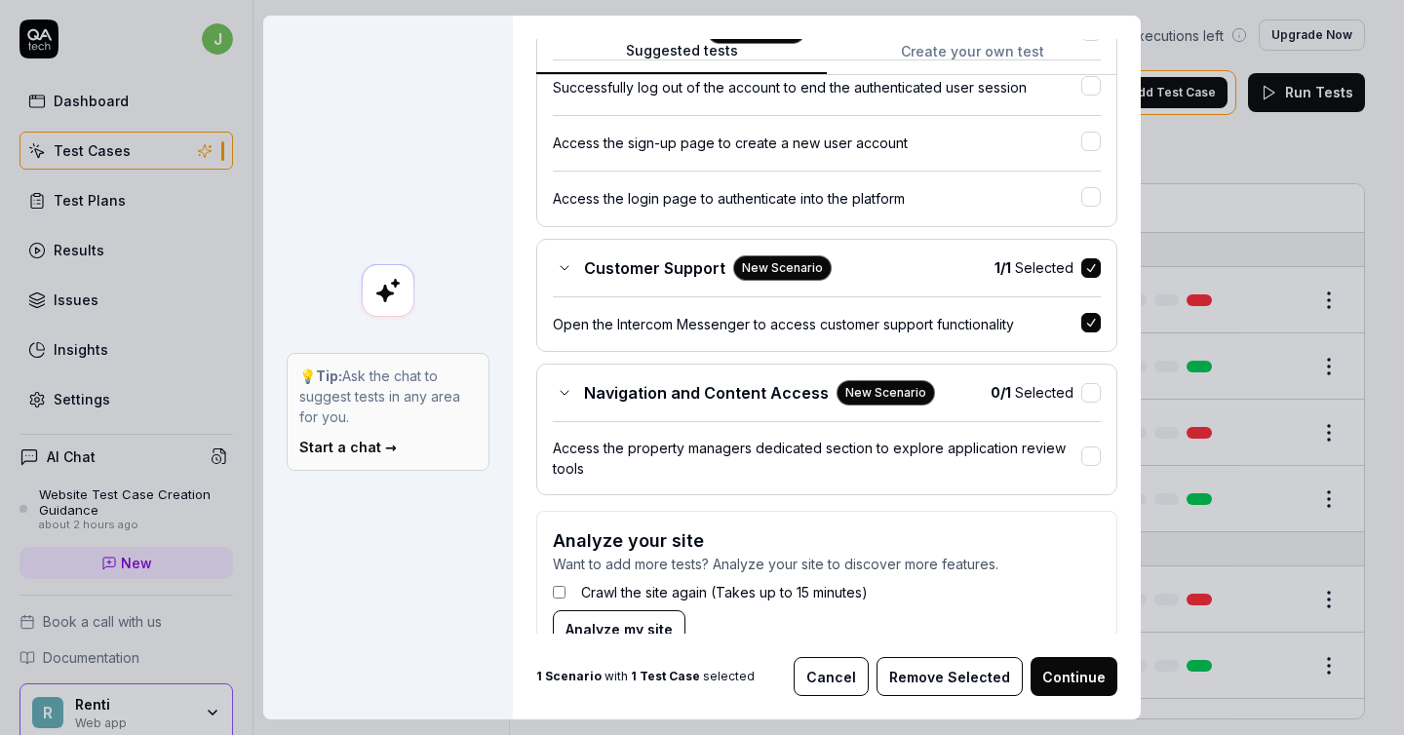
scroll to position [319, 0]
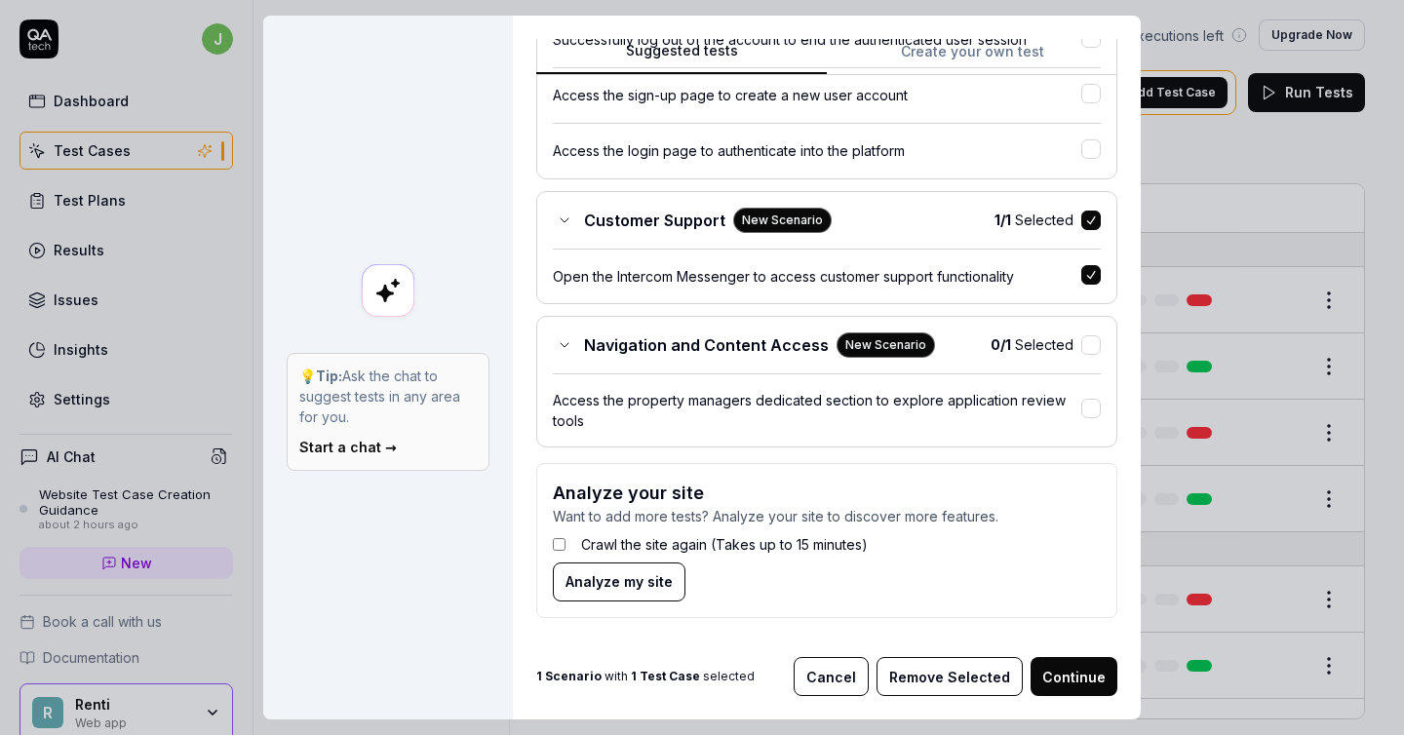
click at [761, 407] on div "Access the property managers dedicated section to explore application review to…" at bounding box center [817, 410] width 528 height 41
click at [1043, 692] on button "Continue" at bounding box center [1074, 676] width 87 height 39
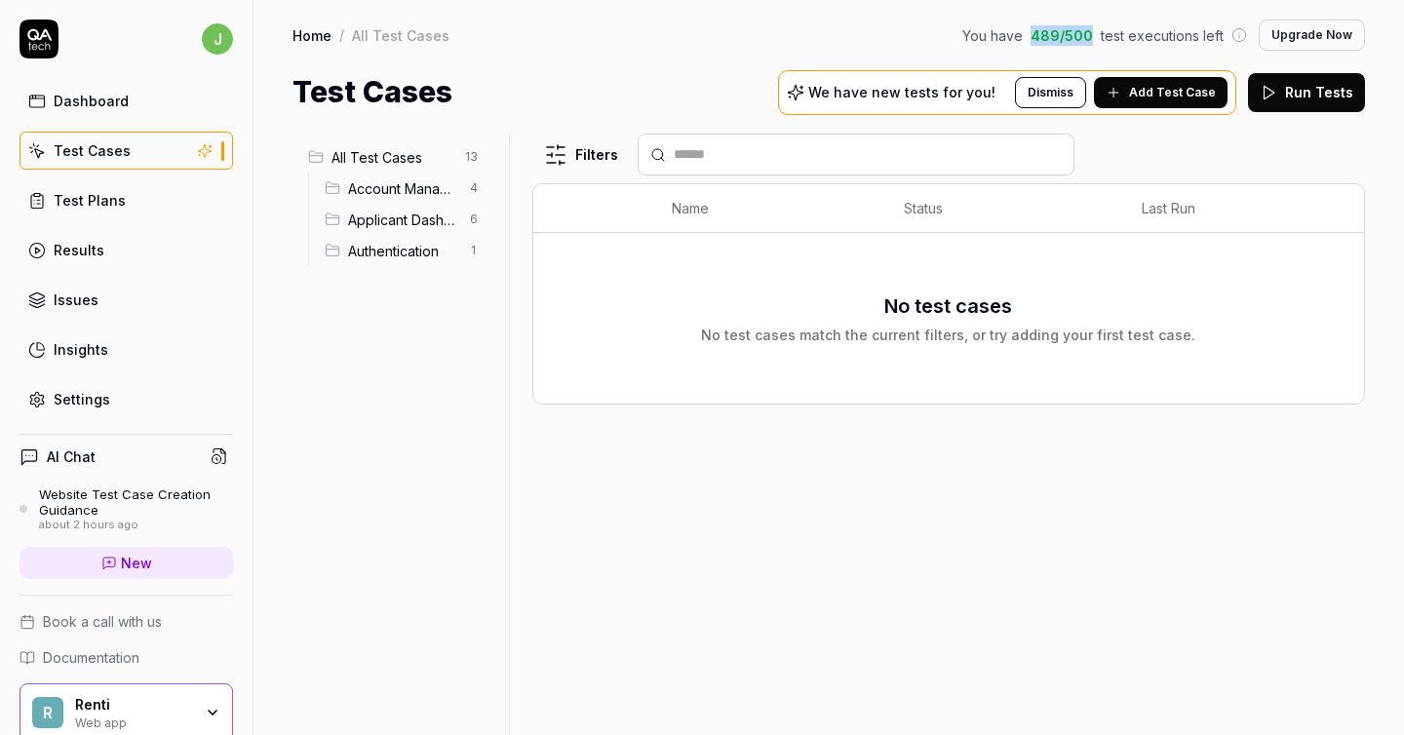
drag, startPoint x: 1038, startPoint y: 33, endPoint x: 1098, endPoint y: 33, distance: 59.5
click at [1098, 33] on div "You have 489 / 500 test executions left" at bounding box center [1104, 35] width 285 height 20
click at [1064, 34] on span "489 / 500" at bounding box center [1062, 35] width 62 height 20
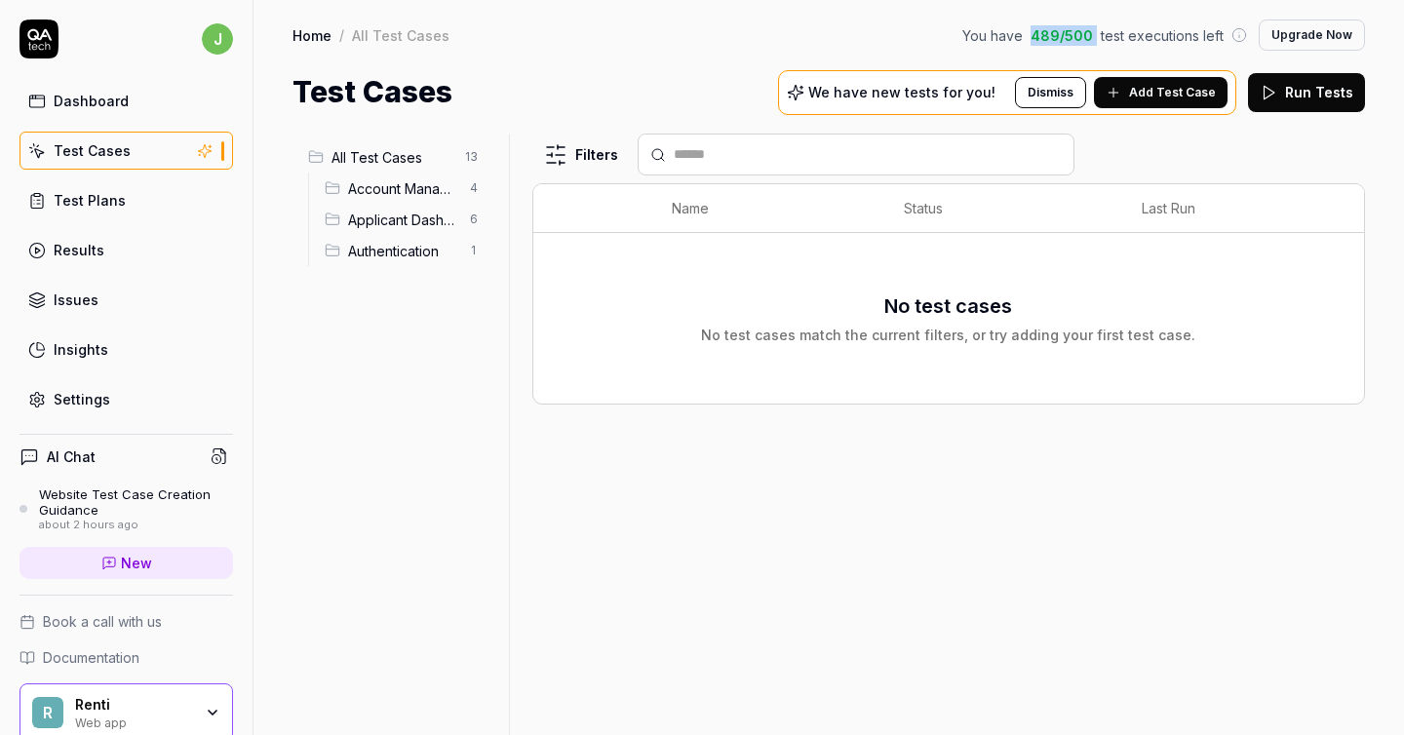
click at [1064, 34] on span "489 / 500" at bounding box center [1062, 35] width 62 height 20
click at [1240, 33] on icon at bounding box center [1239, 35] width 16 height 16
click at [1292, 32] on button "Upgrade Now" at bounding box center [1312, 34] width 106 height 31
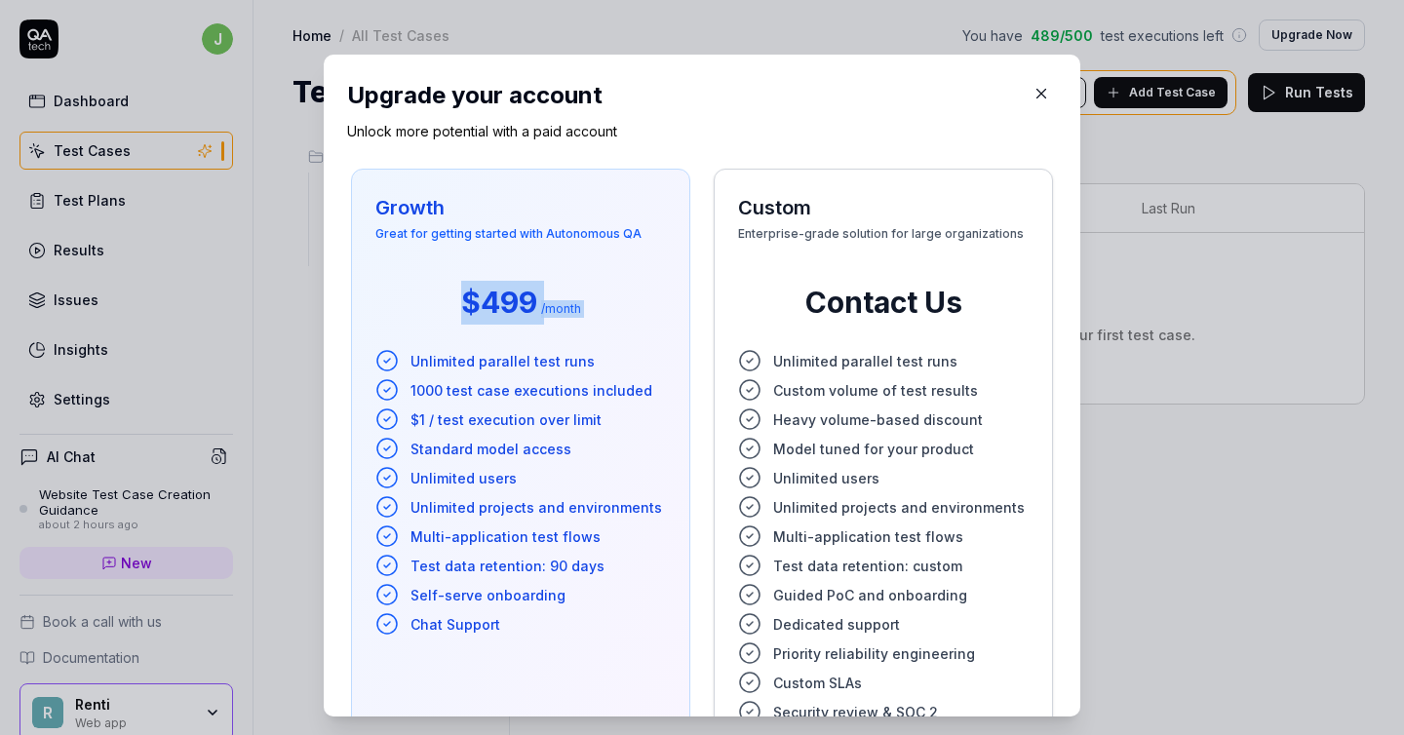
drag, startPoint x: 434, startPoint y: 287, endPoint x: 612, endPoint y: 344, distance: 187.5
click at [614, 345] on div "Growth Great for getting started with Autonomous QA $499 / month Unlimited para…" at bounding box center [520, 502] width 339 height 667
click at [612, 344] on div "Growth Great for getting started with Autonomous QA $499 / month Unlimited para…" at bounding box center [520, 502] width 339 height 667
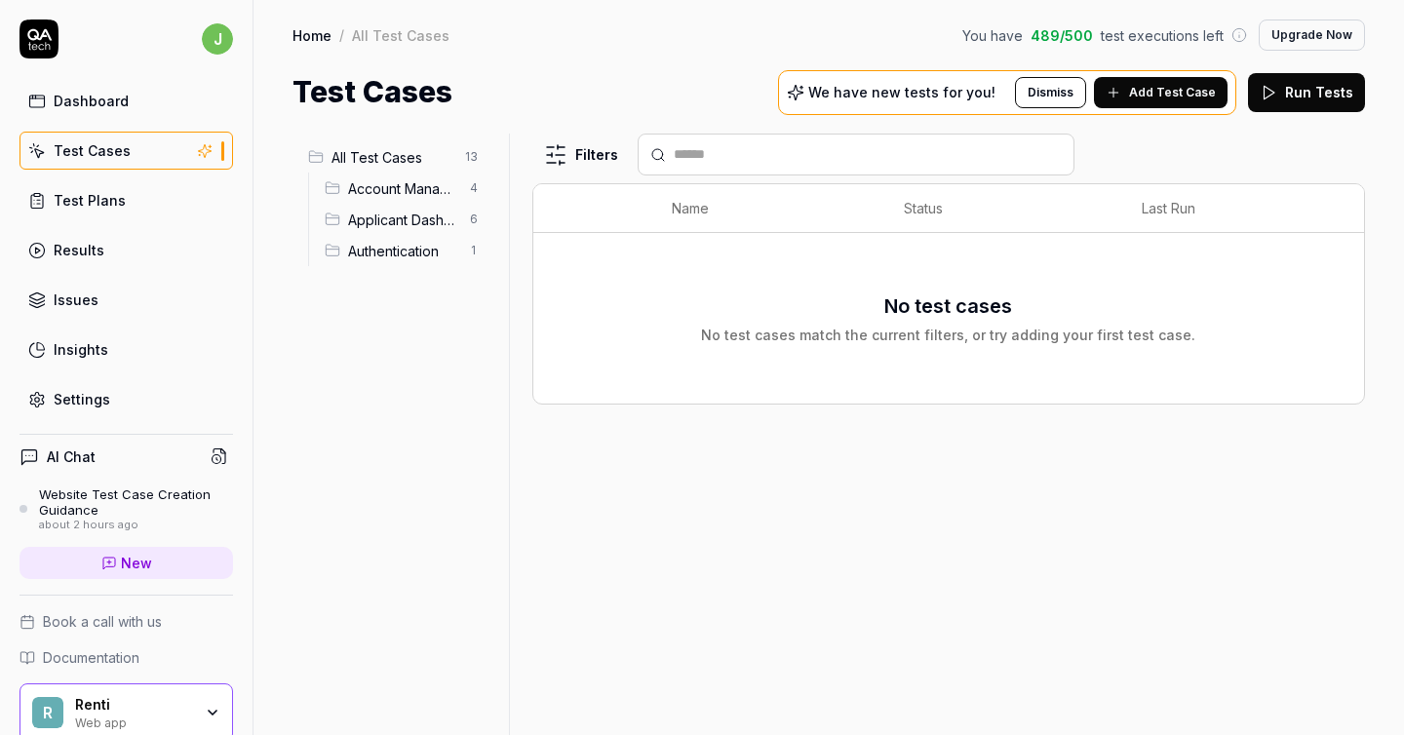
click at [103, 344] on div "Insights" at bounding box center [81, 349] width 55 height 20
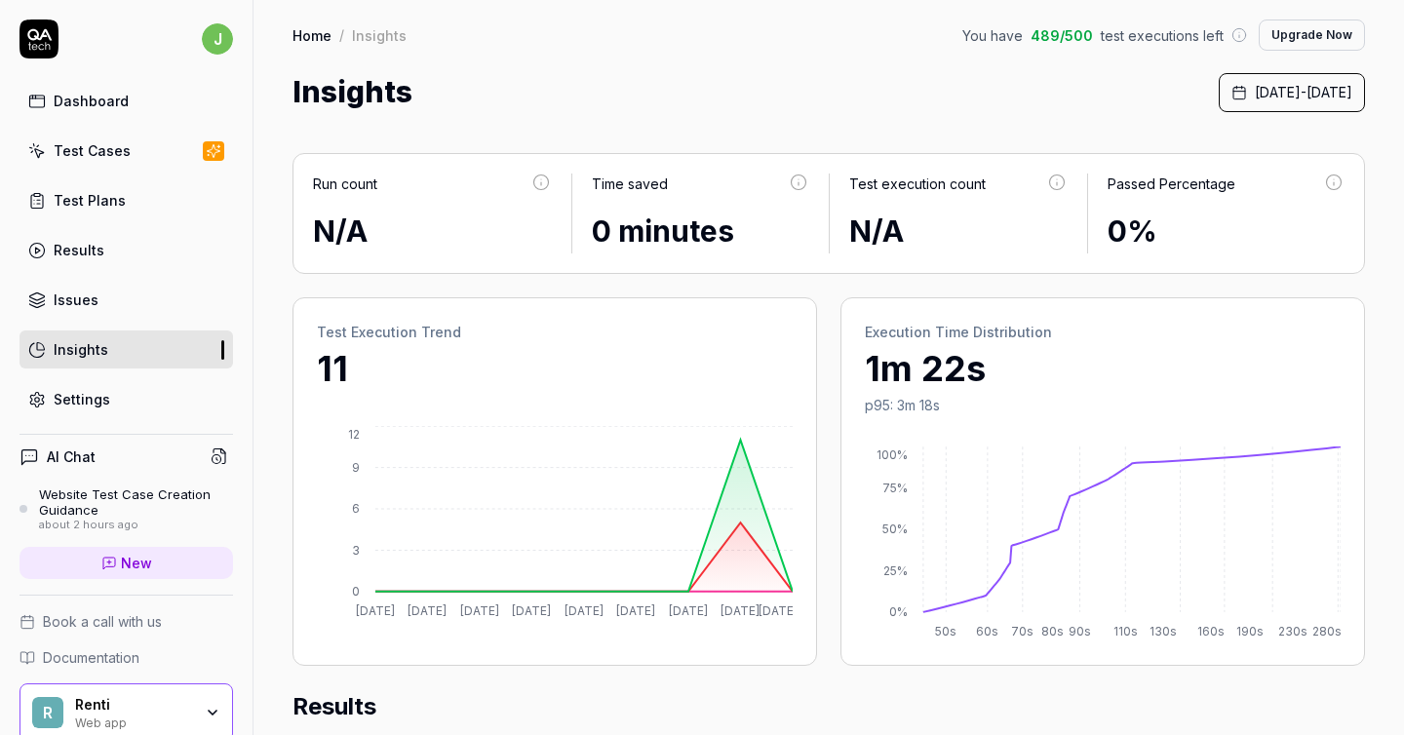
click at [90, 407] on div "Settings" at bounding box center [82, 399] width 57 height 20
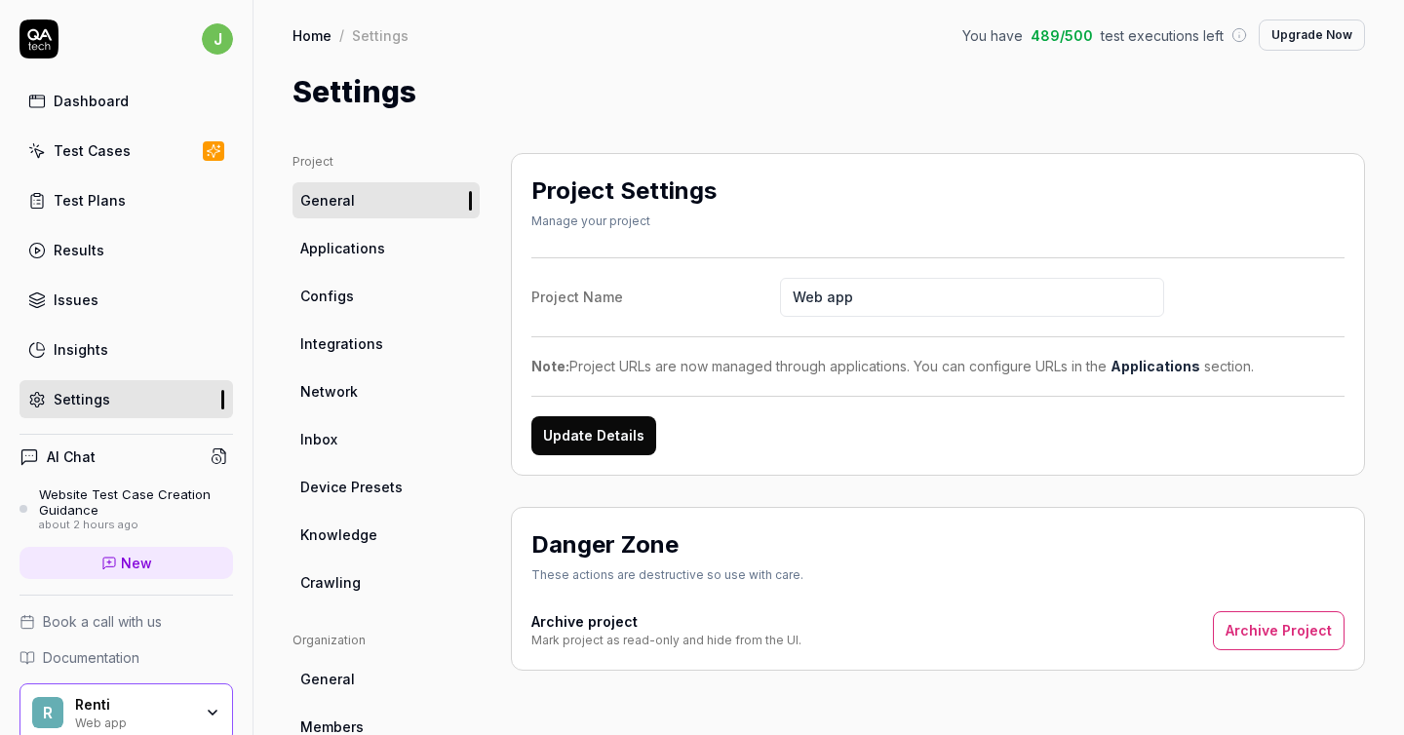
click at [128, 112] on link "Dashboard" at bounding box center [126, 101] width 214 height 38
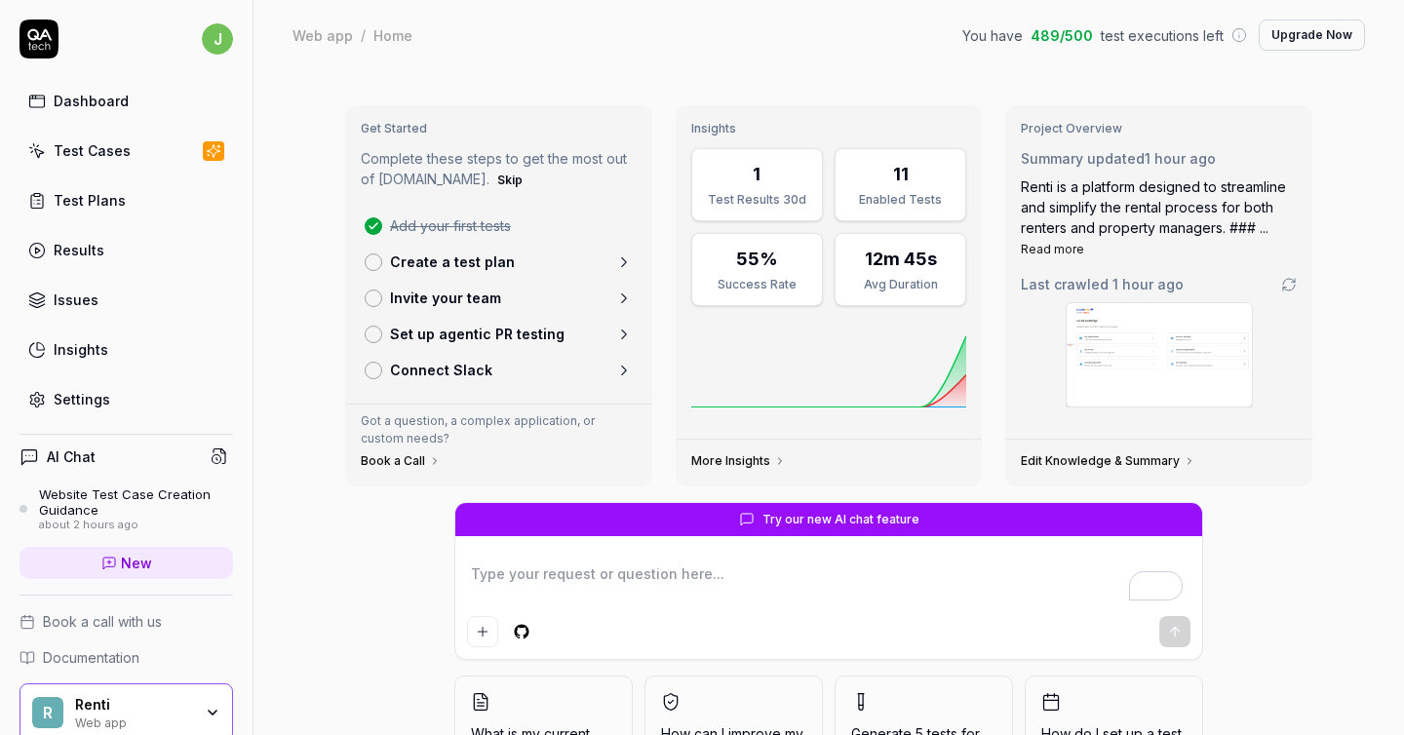
type textarea "*"
click at [582, 265] on link "Create a test plan" at bounding box center [499, 262] width 284 height 36
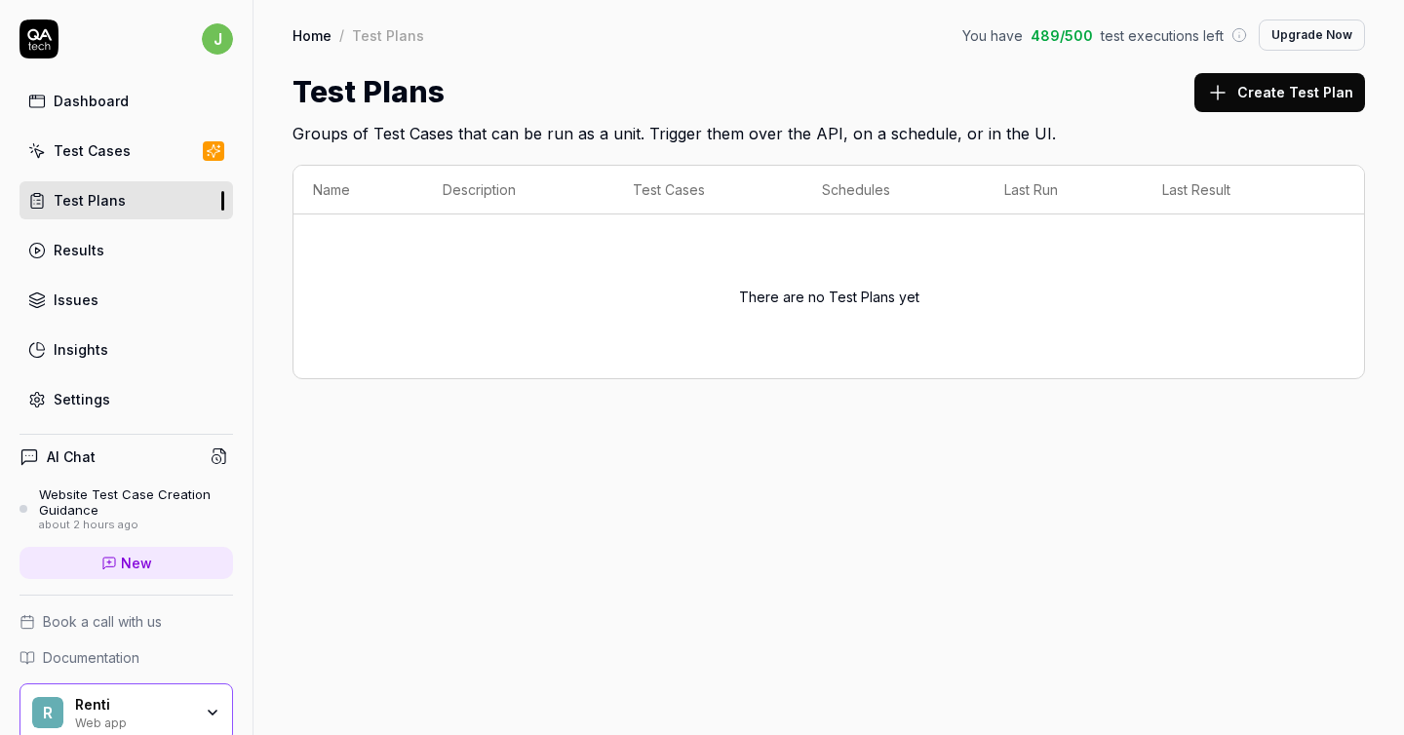
click at [1276, 70] on div "Create Test Plan" at bounding box center [1279, 92] width 171 height 44
click at [1270, 84] on button "Create Test Plan" at bounding box center [1279, 92] width 171 height 39
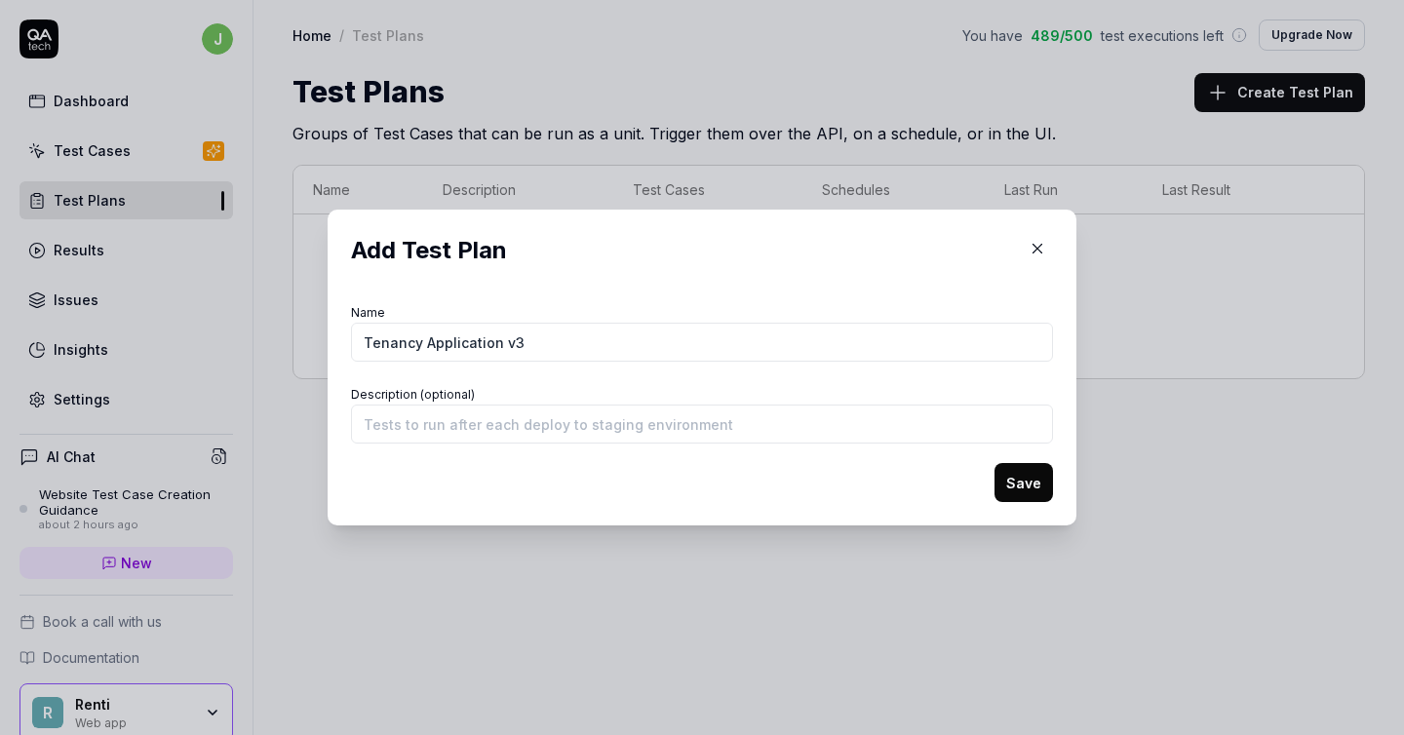
type input "Tenancy Application v3"
click at [1014, 486] on button "Save" at bounding box center [1023, 482] width 58 height 39
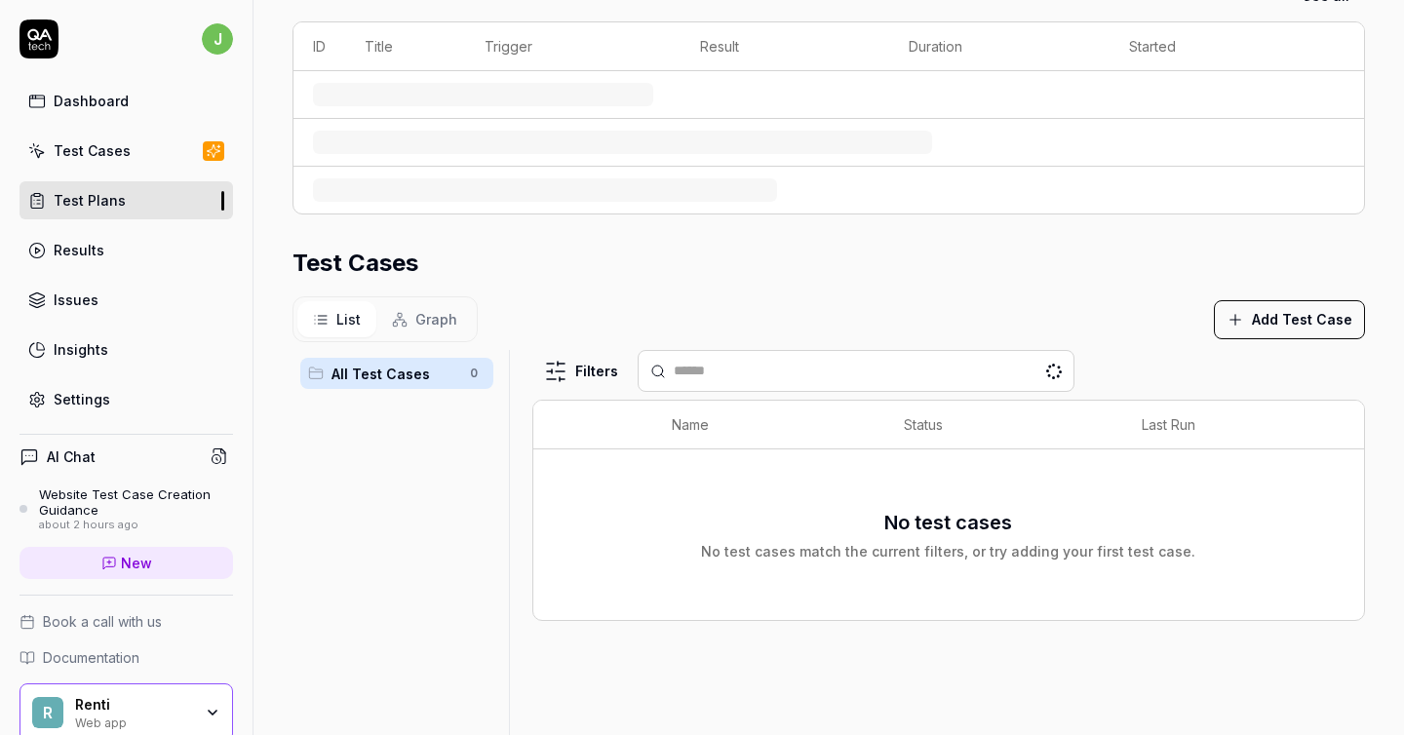
scroll to position [320, 0]
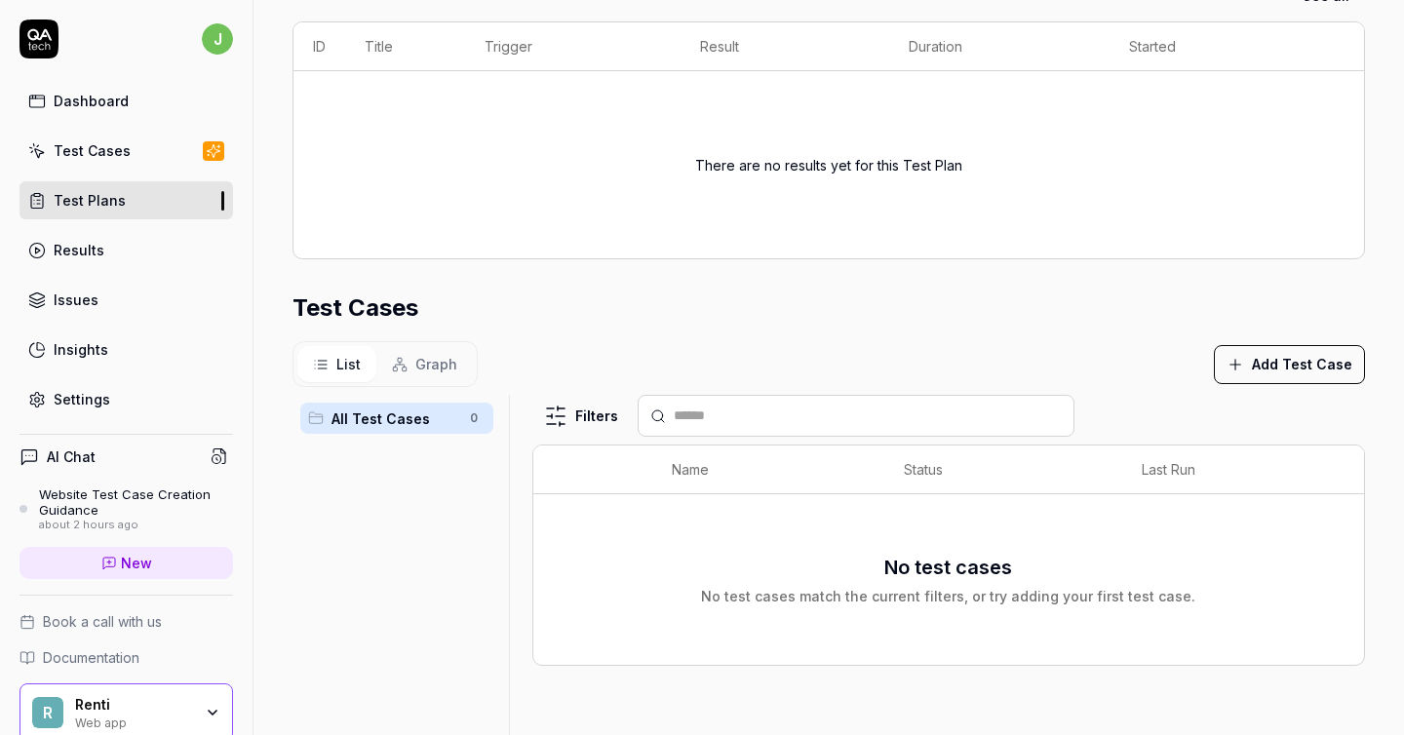
click at [565, 487] on th at bounding box center [592, 470] width 119 height 49
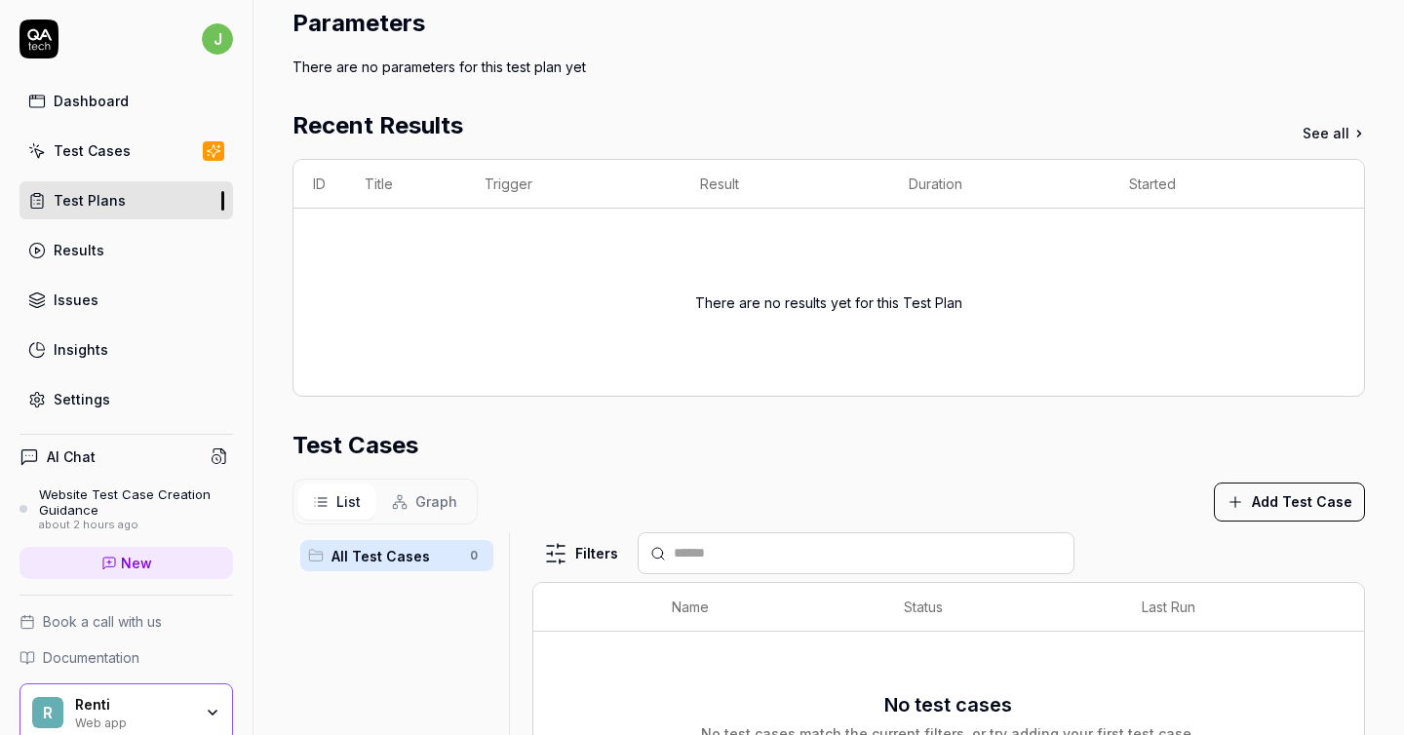
scroll to position [0, 0]
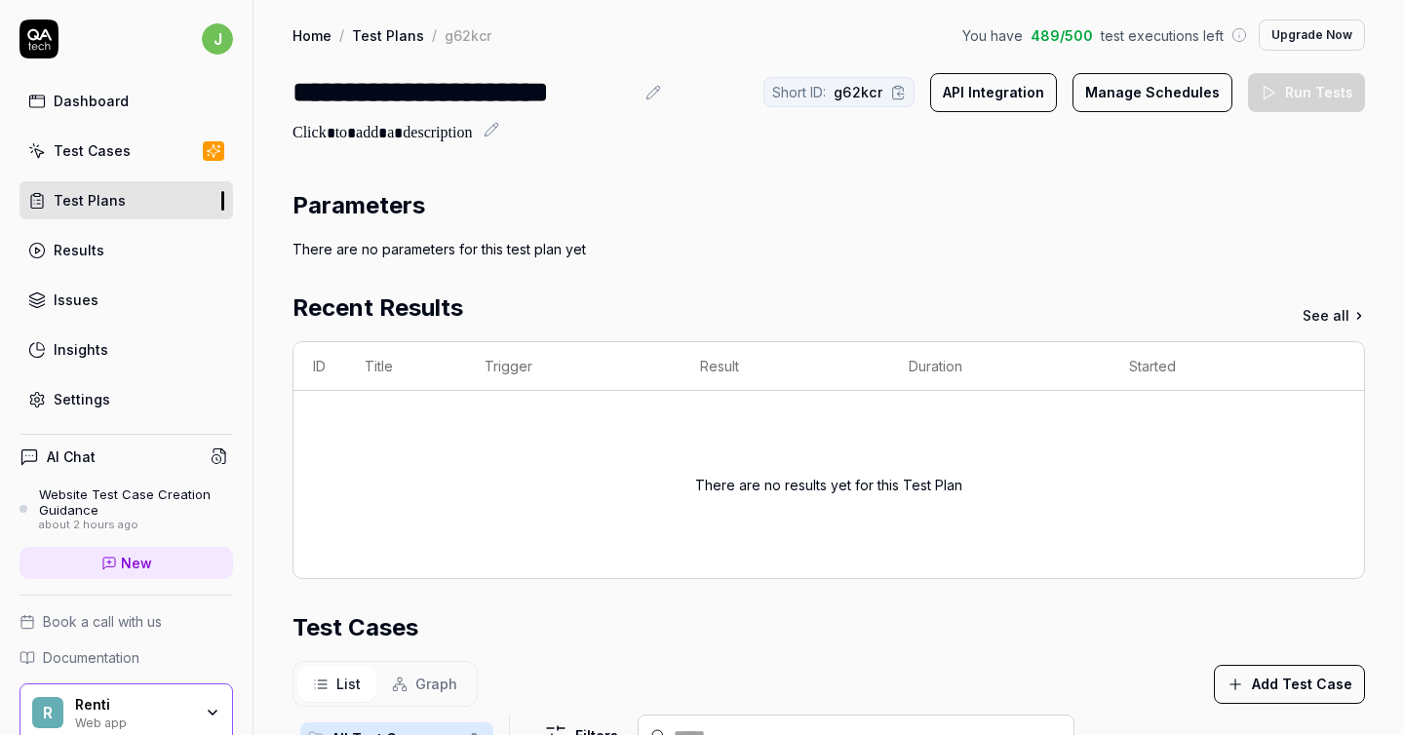
click at [565, 577] on div "Parameters There are no parameters for this test plan yet Recent Results See al…" at bounding box center [828, 695] width 1072 height 1014
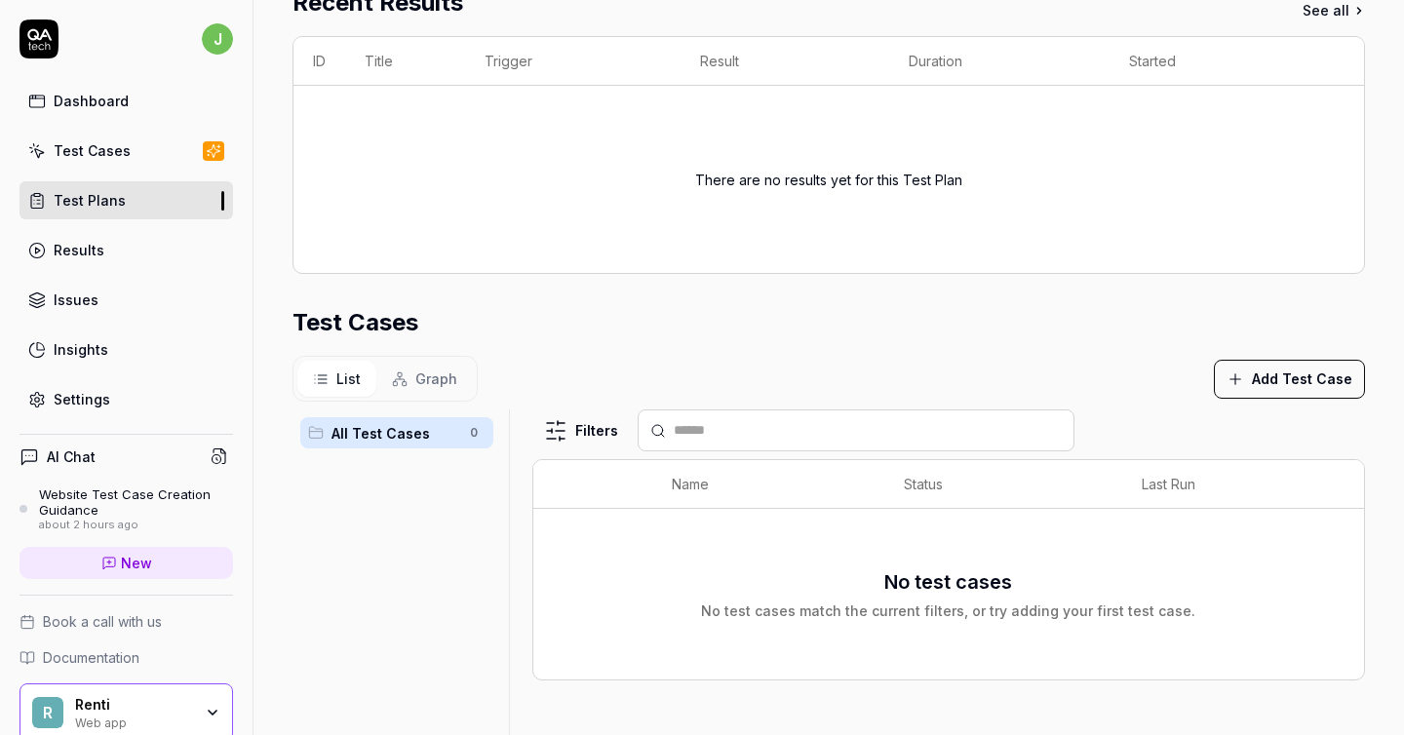
scroll to position [340, 0]
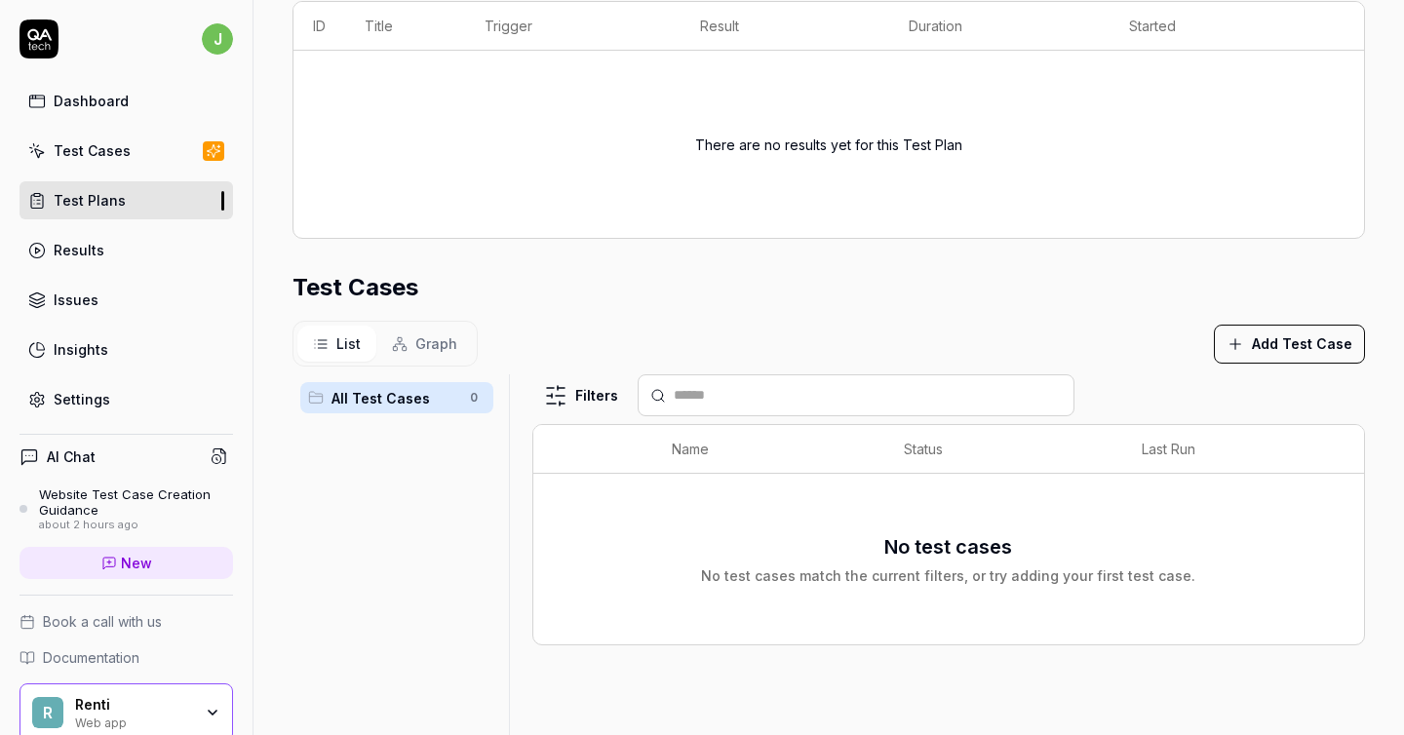
click at [603, 283] on div "Test Cases" at bounding box center [828, 287] width 1072 height 35
